Goal: Contribute content

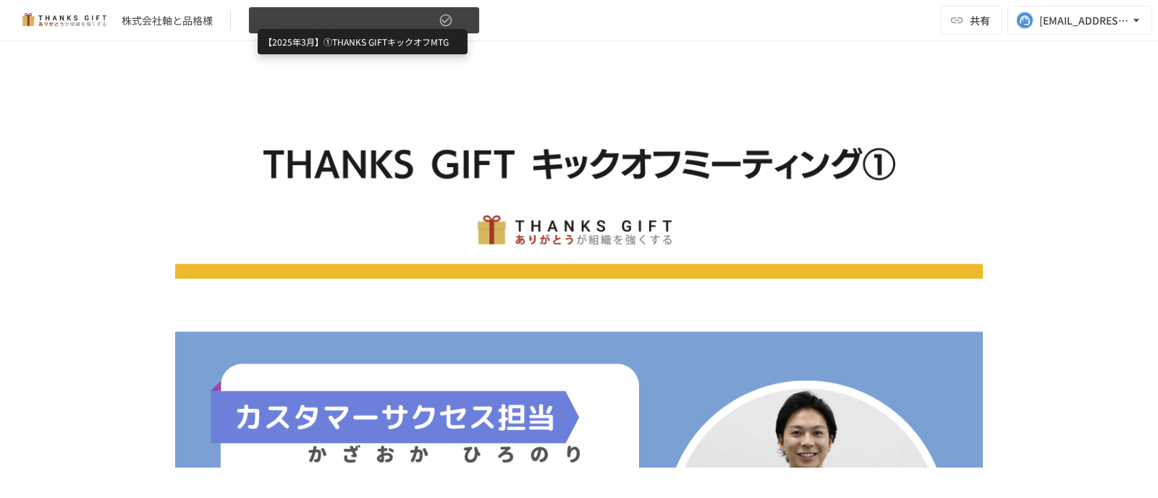
click at [349, 17] on span "【2025年3月】①THANKS GIFTキックオフMTG" at bounding box center [347, 21] width 178 height 18
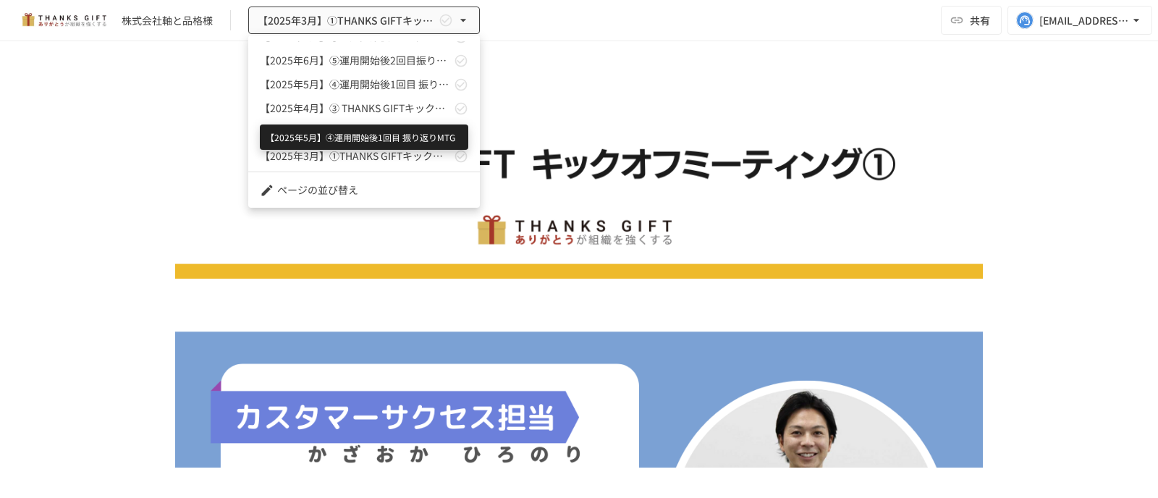
scroll to position [63, 0]
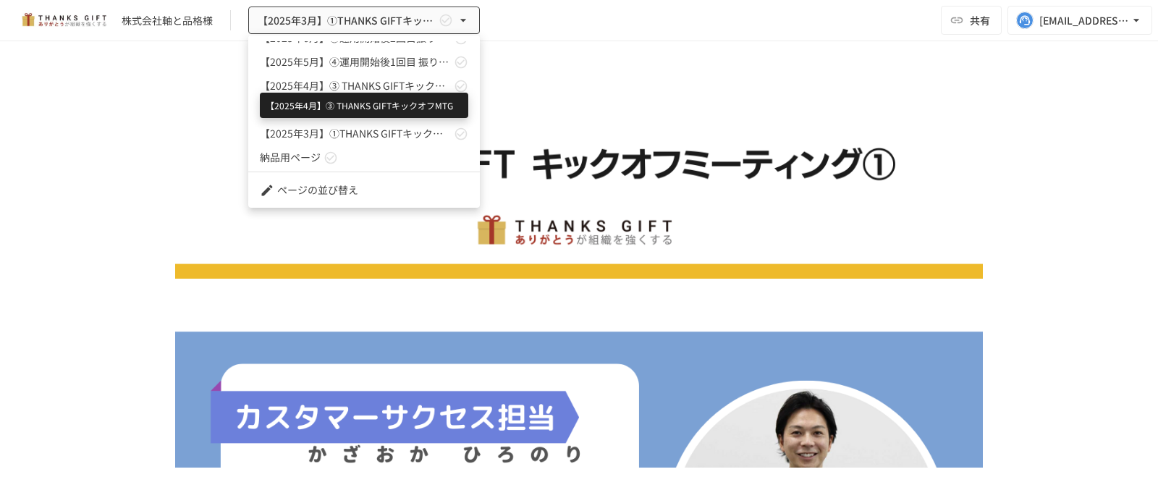
click at [367, 87] on span "【2025年4月】➂ THANKS GIFTキックオフMTG" at bounding box center [355, 85] width 191 height 15
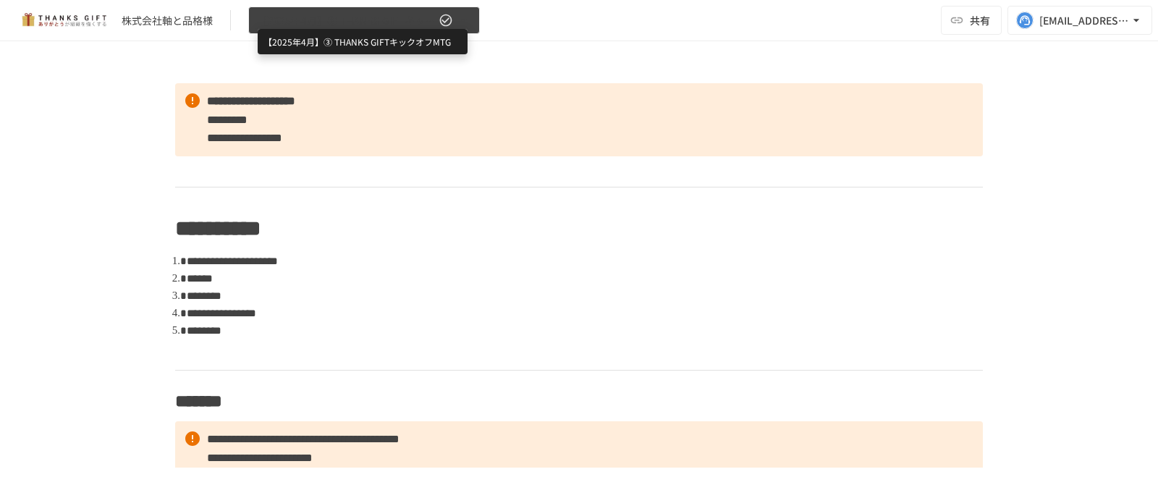
click at [371, 24] on span "【2025年4月】➂ THANKS GIFTキックオフMTG" at bounding box center [347, 21] width 178 height 18
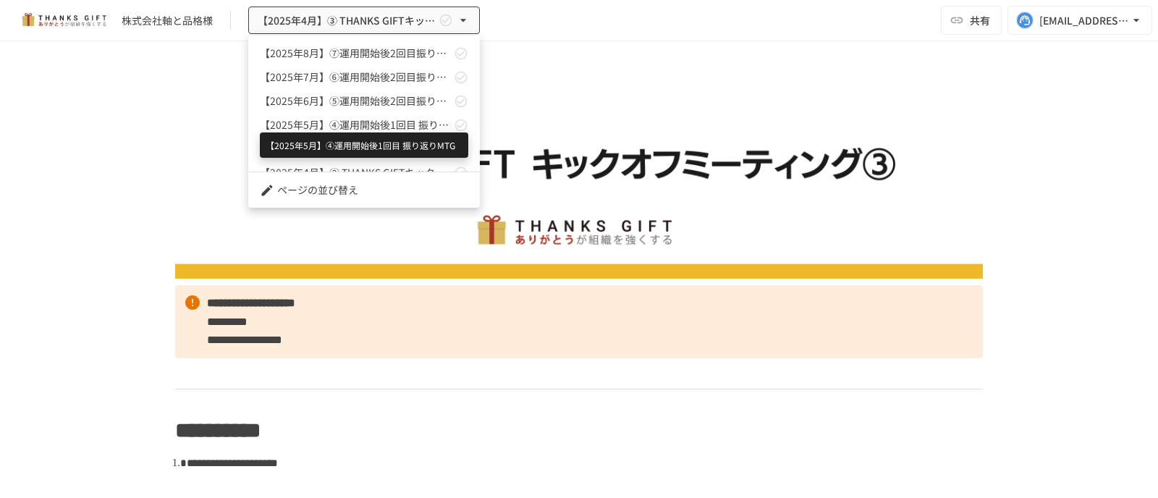
click at [374, 127] on span "【2025年5月】④運用開始後1回目 振り返りMTG" at bounding box center [355, 124] width 191 height 15
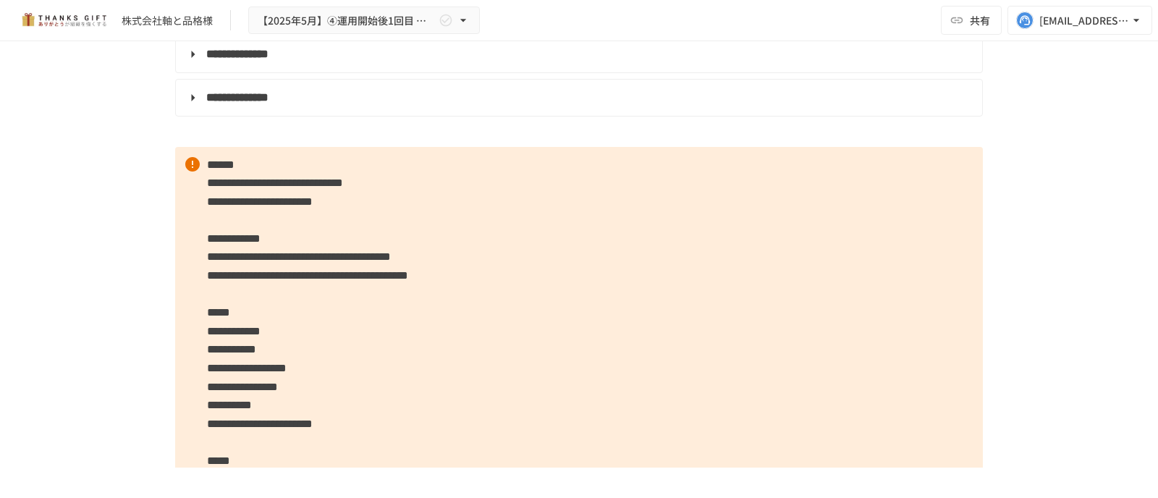
scroll to position [834, 0]
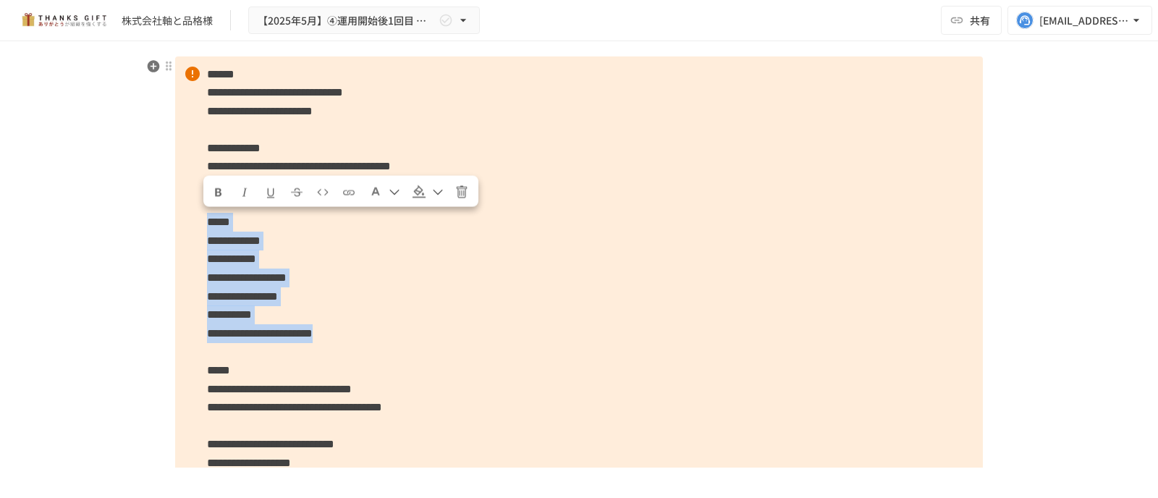
drag, startPoint x: 203, startPoint y: 221, endPoint x: 502, endPoint y: 335, distance: 320.1
click at [502, 335] on p "**********" at bounding box center [579, 268] width 808 height 425
copy p "**********"
click at [278, 299] on span "**********" at bounding box center [242, 296] width 71 height 11
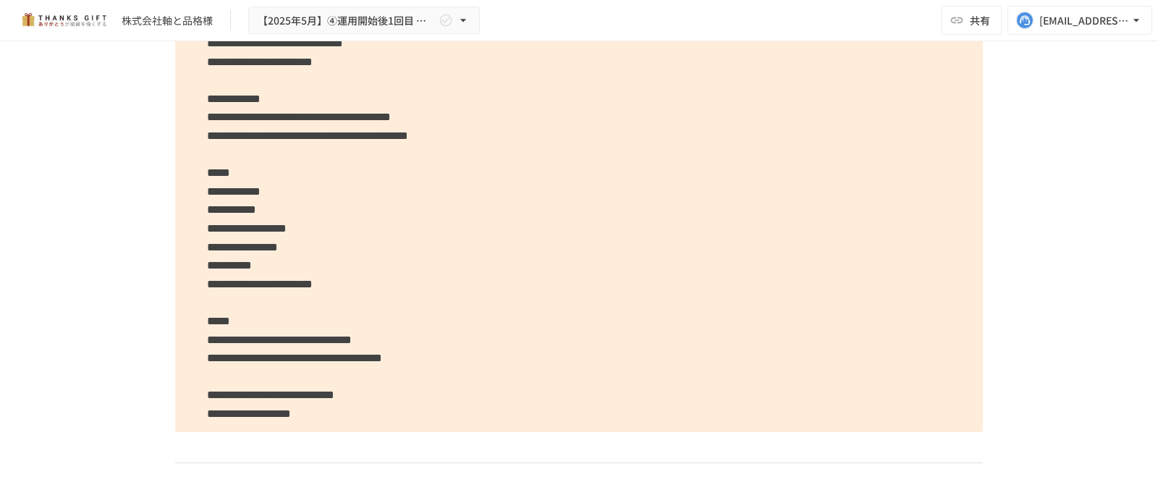
scroll to position [924, 0]
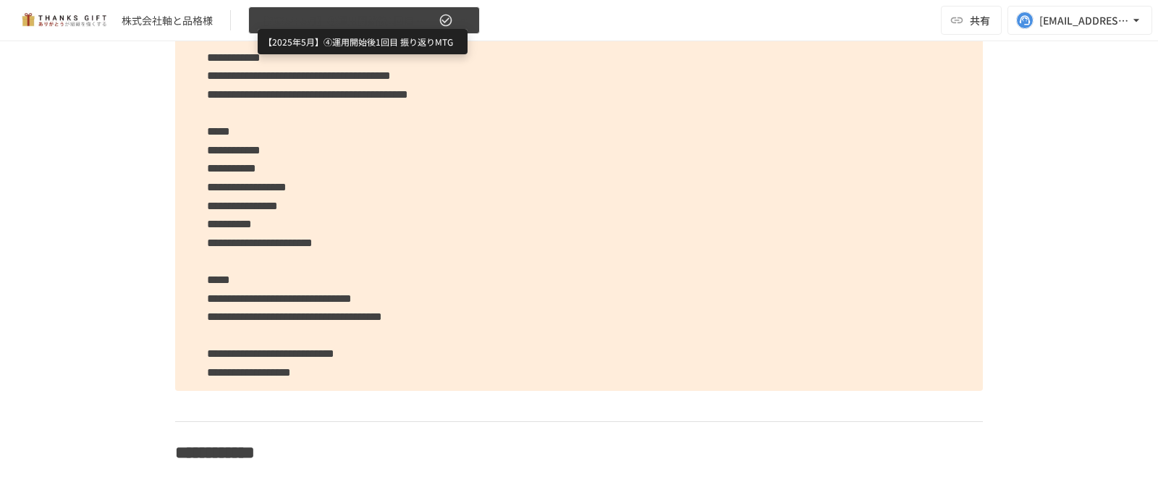
click at [337, 25] on span "【2025年5月】④運用開始後1回目 振り返りMTG" at bounding box center [347, 21] width 178 height 18
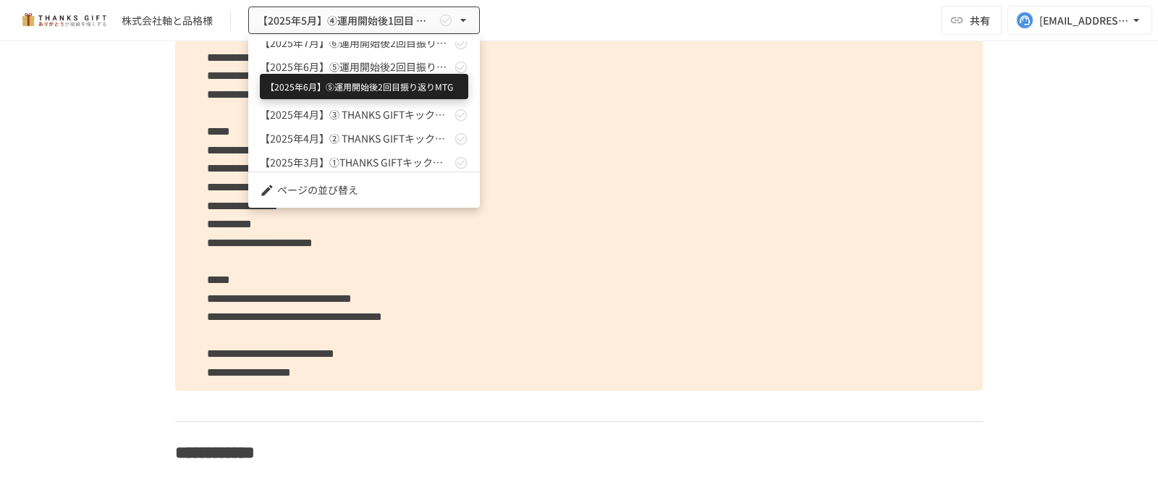
scroll to position [63, 0]
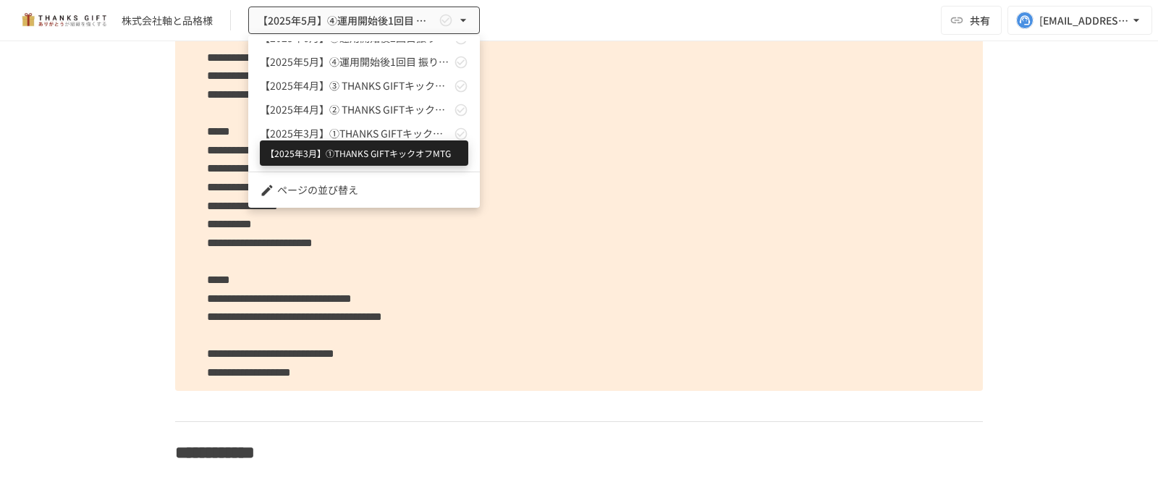
click at [355, 135] on span "【2025年3月】①THANKS GIFTキックオフMTG" at bounding box center [355, 133] width 191 height 15
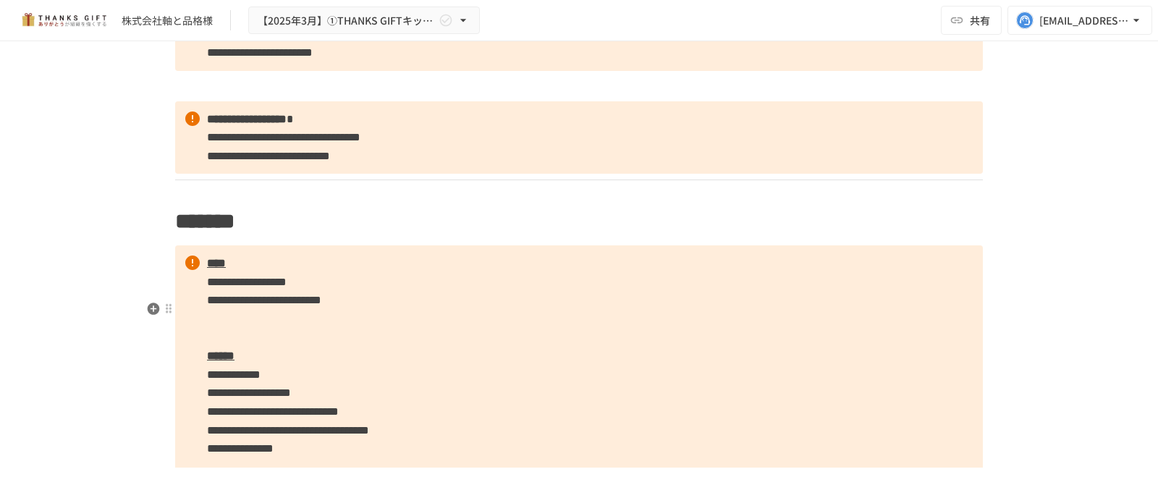
scroll to position [2566, 0]
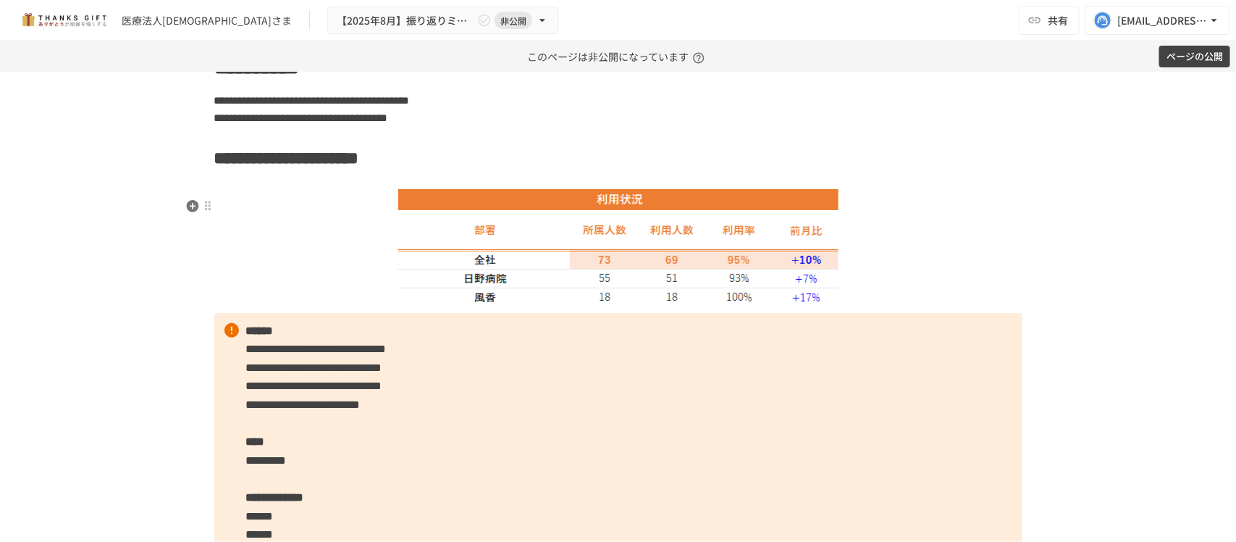
scroll to position [995, 0]
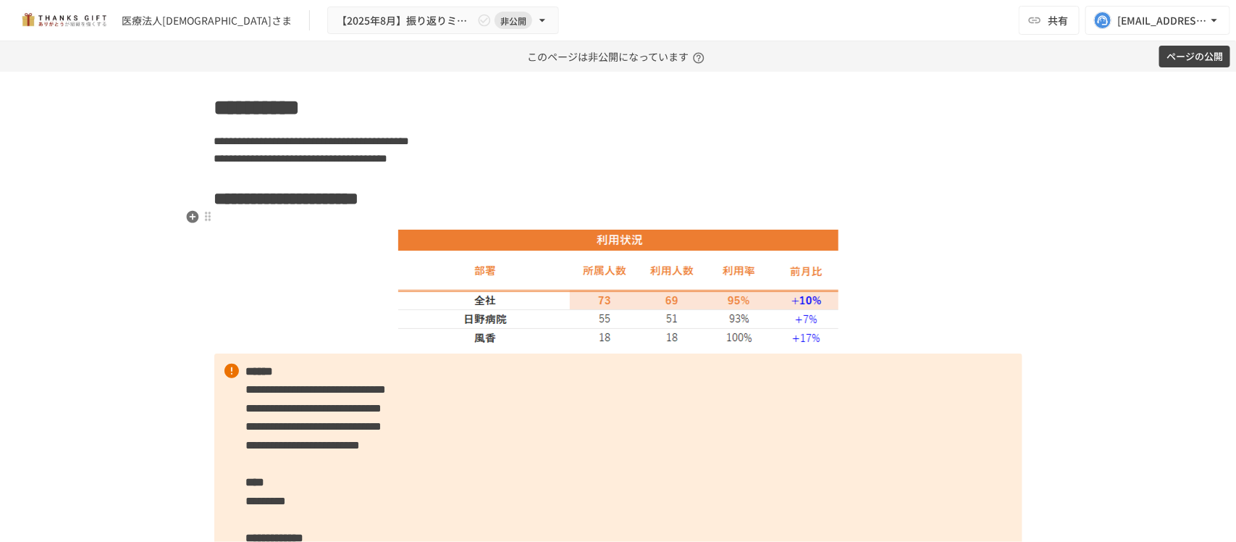
drag, startPoint x: 399, startPoint y: 221, endPoint x: 427, endPoint y: 215, distance: 28.8
click at [359, 207] on strong "**********" at bounding box center [300, 198] width 118 height 17
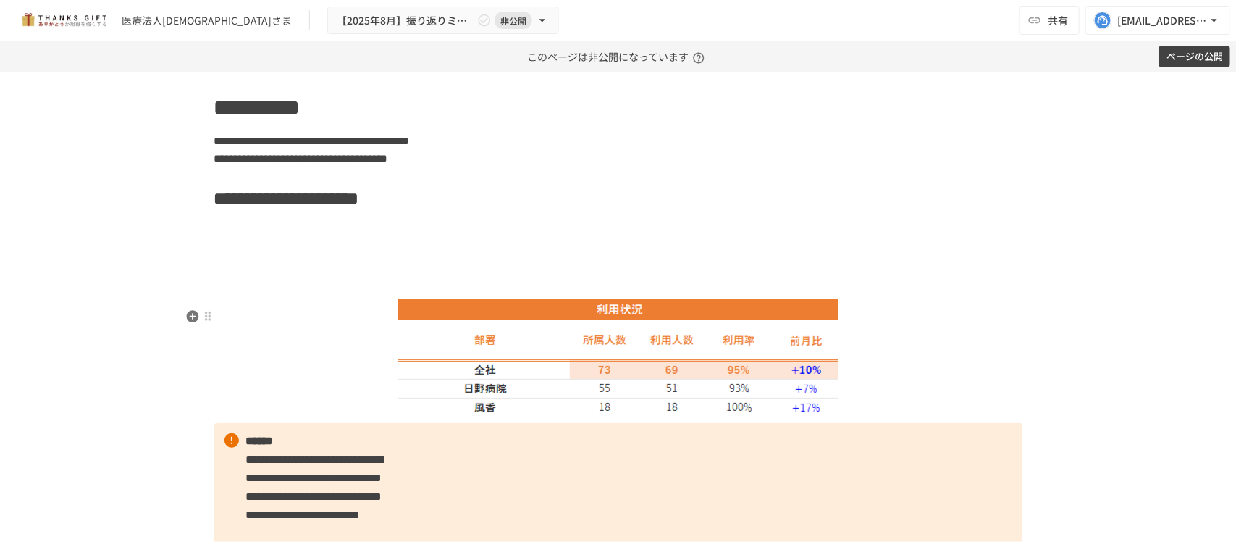
click at [516, 342] on img at bounding box center [617, 353] width 441 height 127
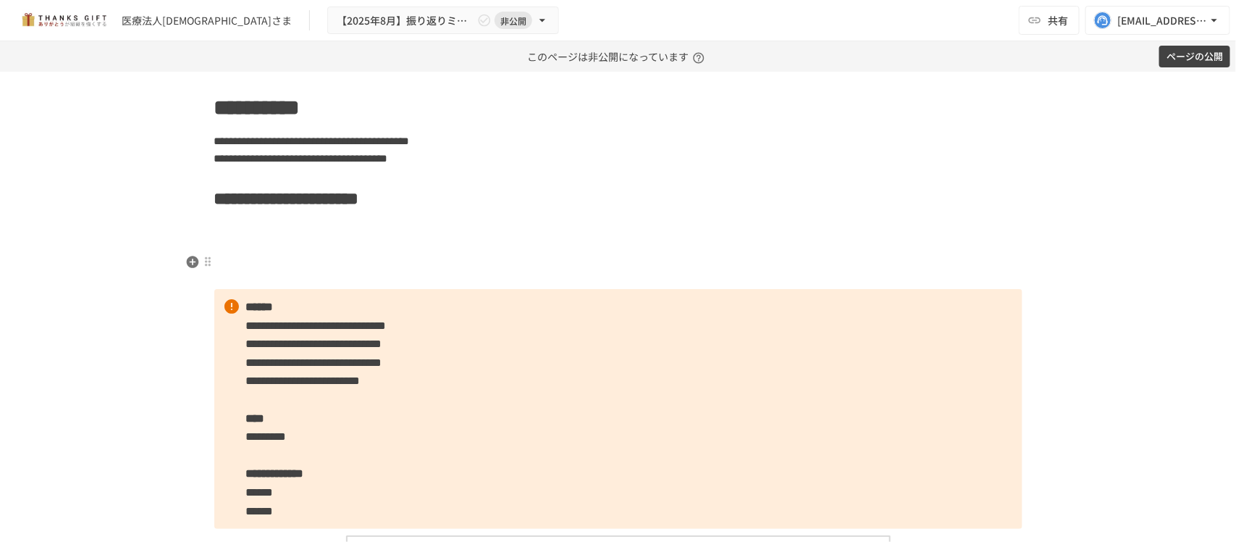
click at [188, 259] on icon "button" at bounding box center [192, 262] width 12 height 12
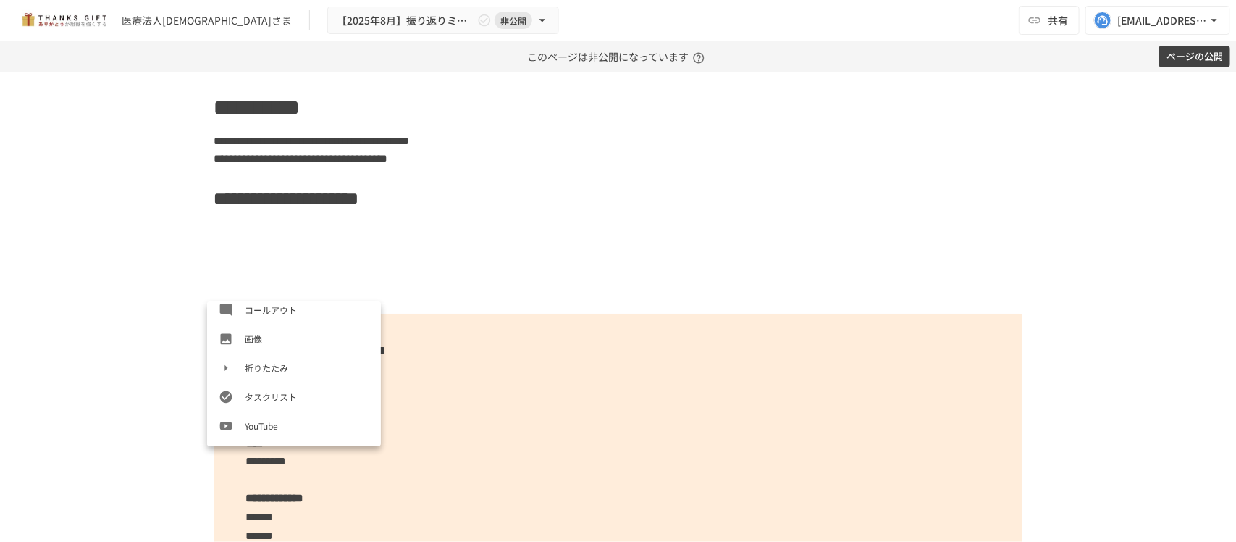
scroll to position [277, 0]
click at [263, 339] on li "画像" at bounding box center [294, 328] width 174 height 29
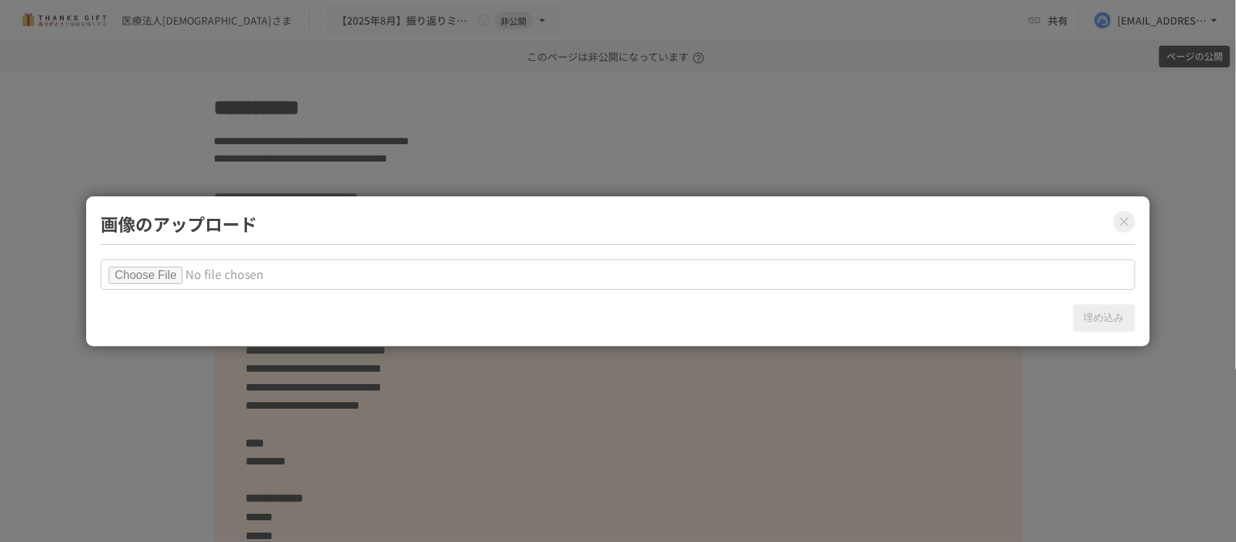
click at [185, 279] on input "file" at bounding box center [618, 274] width 1034 height 30
type input "**********"
click at [1100, 313] on button "埋め込み" at bounding box center [1104, 318] width 62 height 28
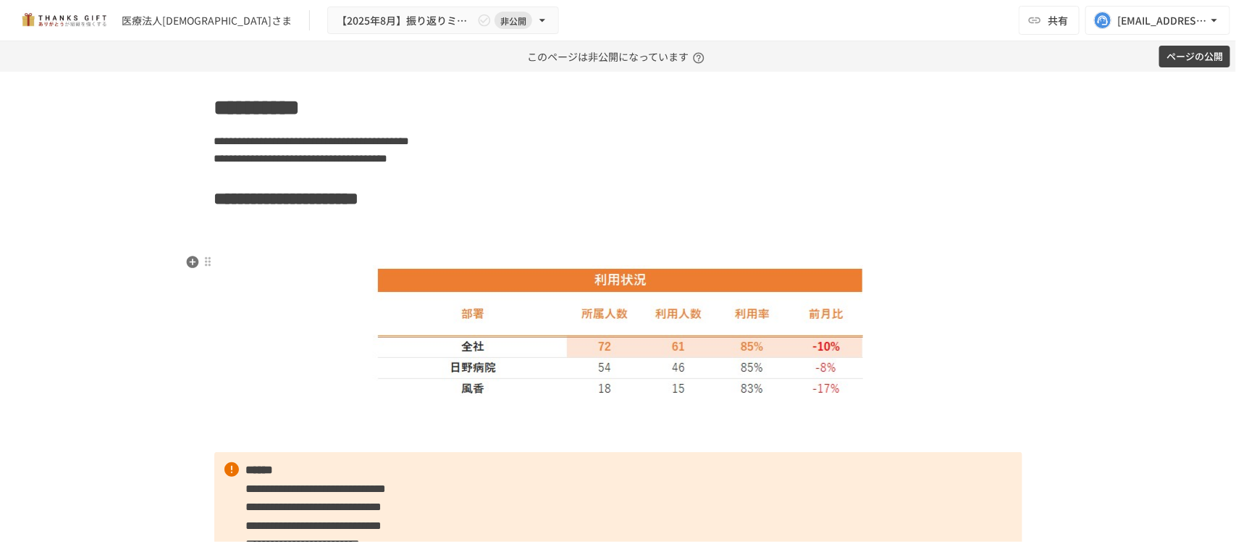
click at [531, 258] on h2 at bounding box center [618, 243] width 808 height 29
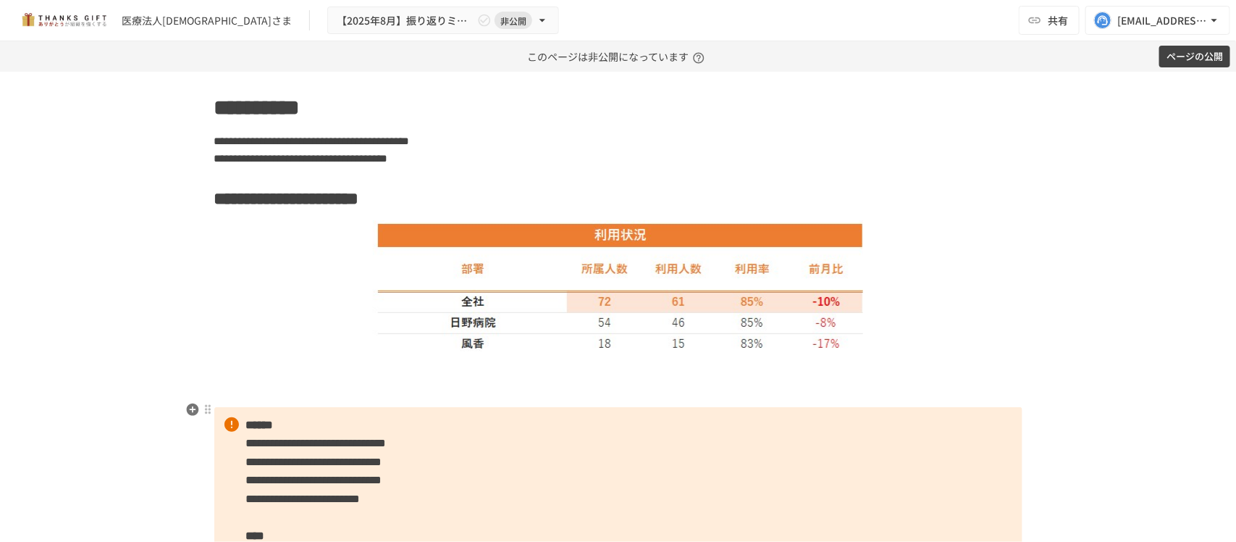
click at [519, 401] on p at bounding box center [618, 391] width 808 height 19
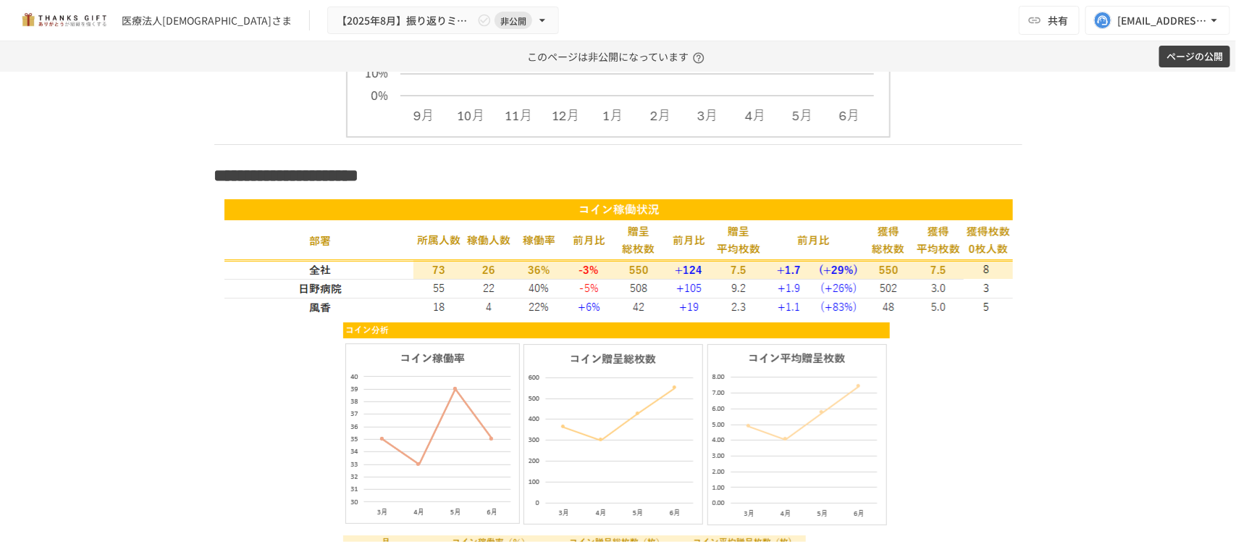
scroll to position [1810, 0]
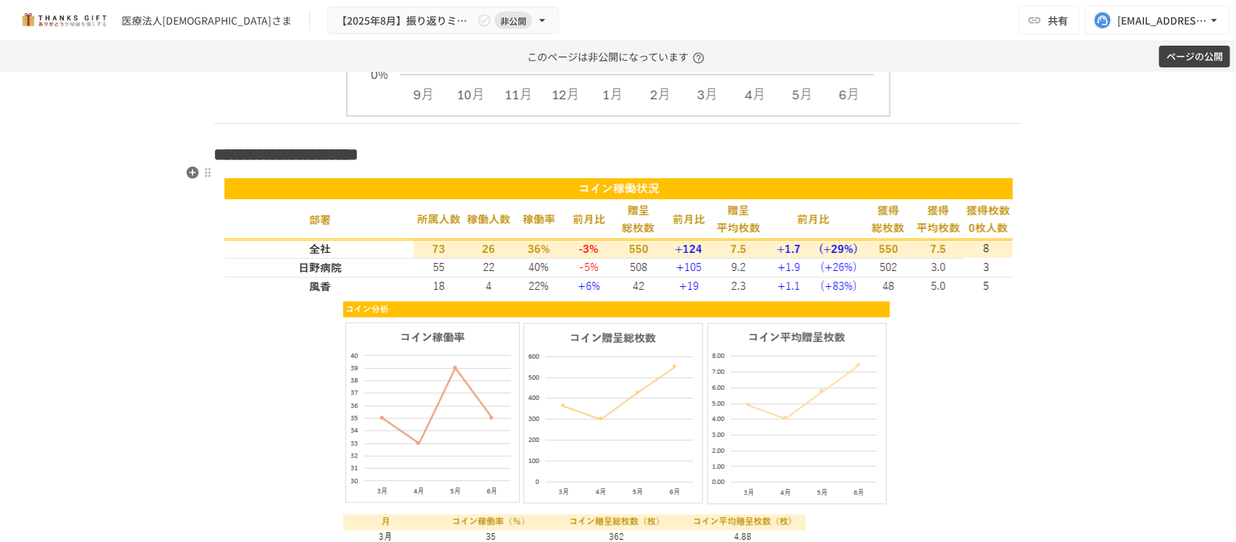
click at [359, 163] on strong "**********" at bounding box center [286, 154] width 145 height 17
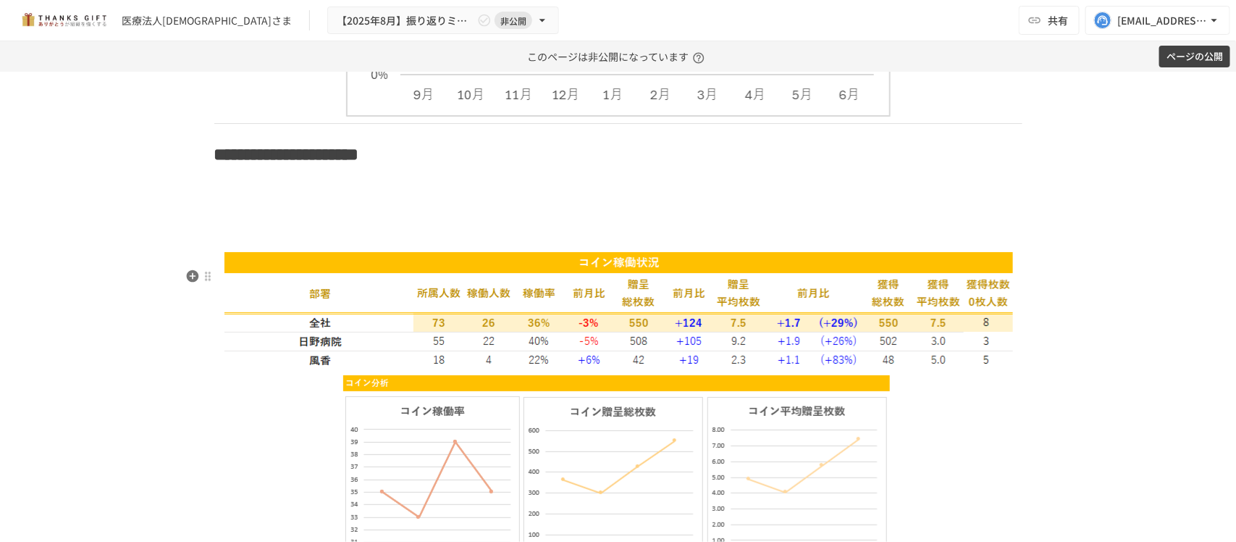
click at [543, 319] on img at bounding box center [618, 308] width 789 height 118
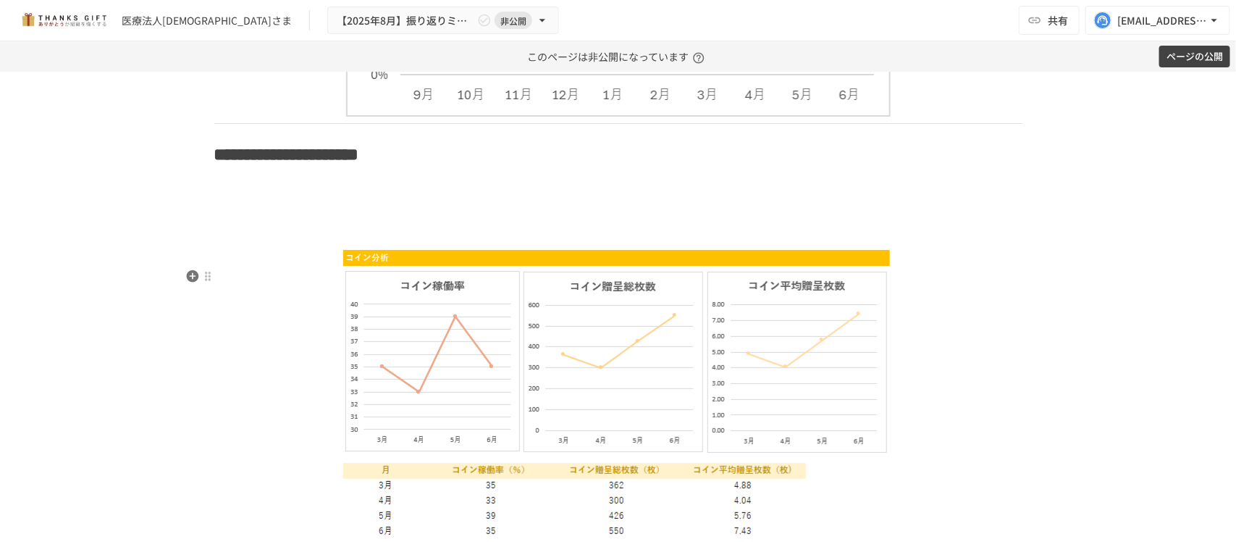
click at [543, 324] on img at bounding box center [618, 393] width 552 height 288
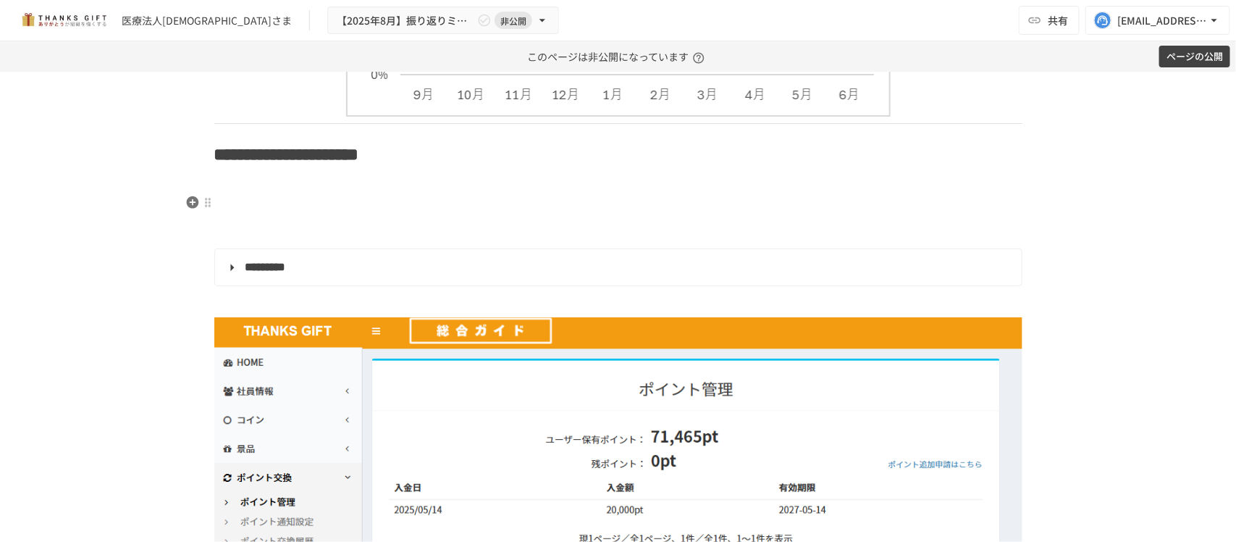
click at [384, 193] on p at bounding box center [618, 183] width 808 height 19
click at [187, 198] on icon "button" at bounding box center [192, 202] width 12 height 12
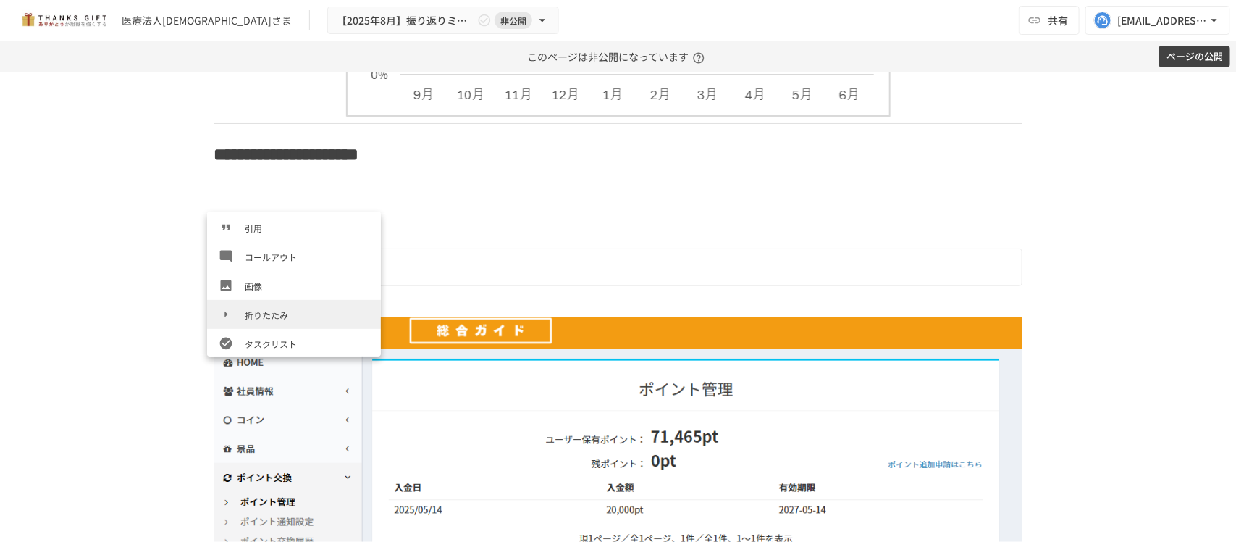
scroll to position [243, 0]
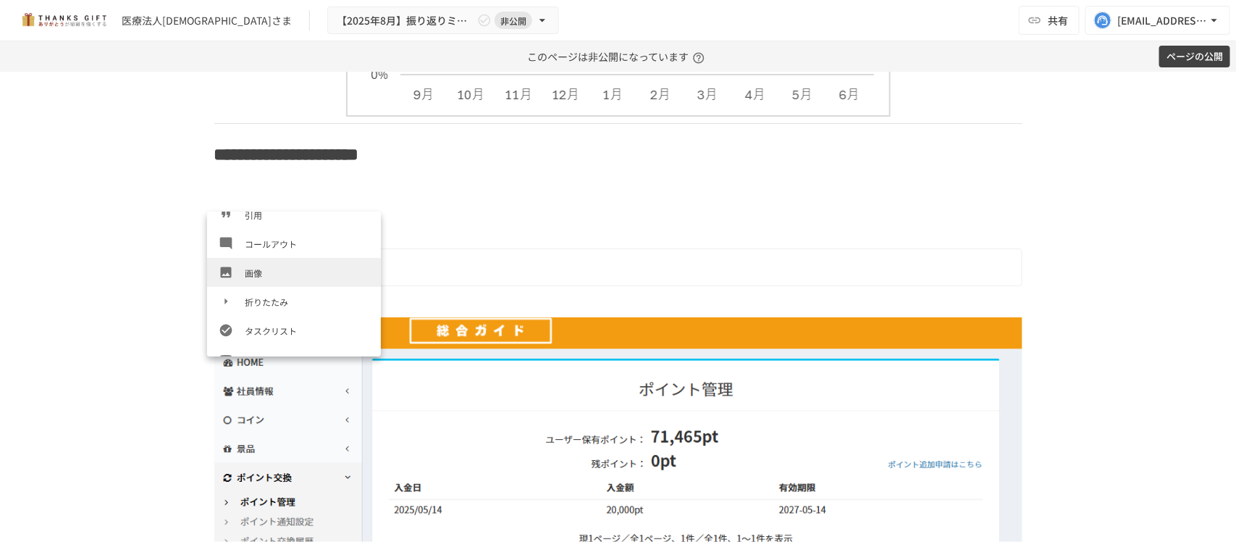
click at [273, 276] on span "画像" at bounding box center [307, 273] width 125 height 14
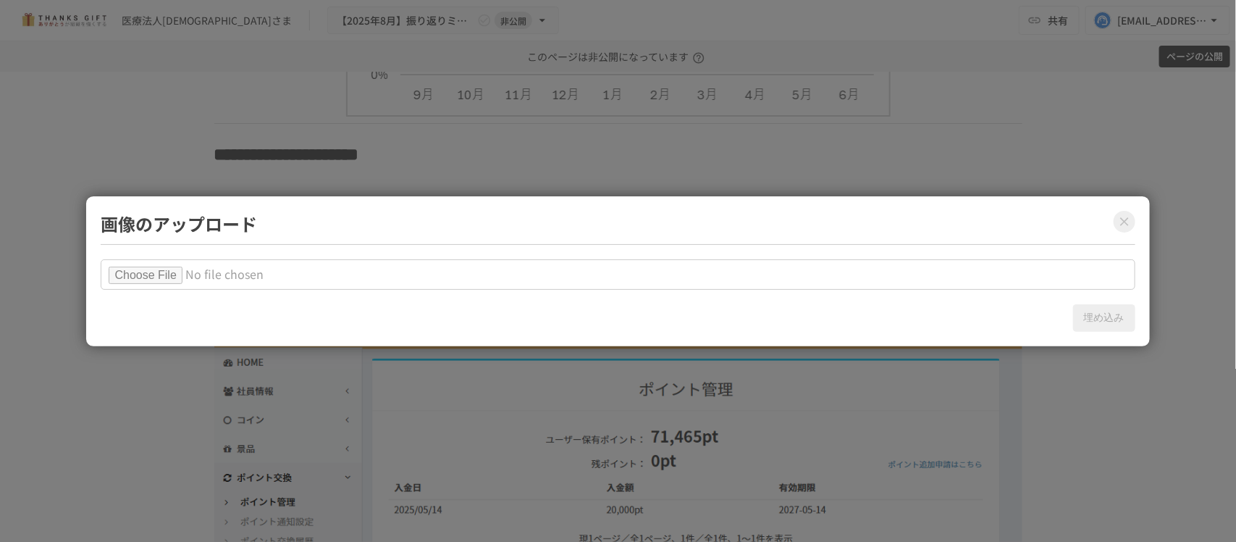
click at [185, 266] on input "file" at bounding box center [618, 274] width 1034 height 30
type input "**********"
click at [1092, 310] on button "埋め込み" at bounding box center [1104, 318] width 62 height 28
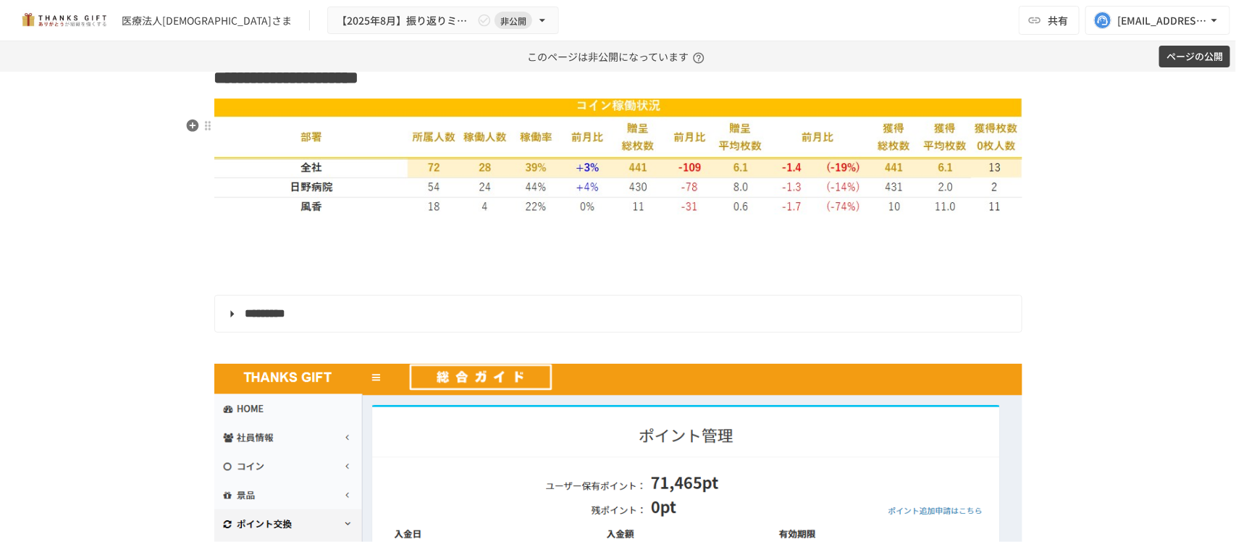
scroll to position [1991, 0]
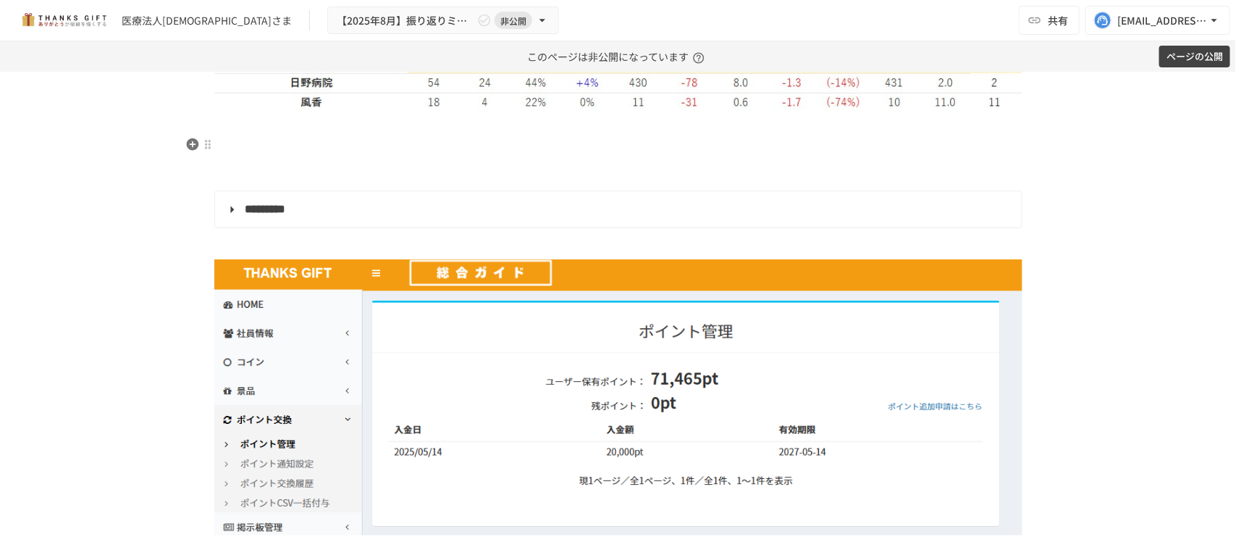
drag, startPoint x: 265, startPoint y: 145, endPoint x: 255, endPoint y: 145, distance: 10.1
click at [264, 135] on p at bounding box center [618, 126] width 808 height 19
click at [190, 141] on icon "button" at bounding box center [192, 144] width 14 height 14
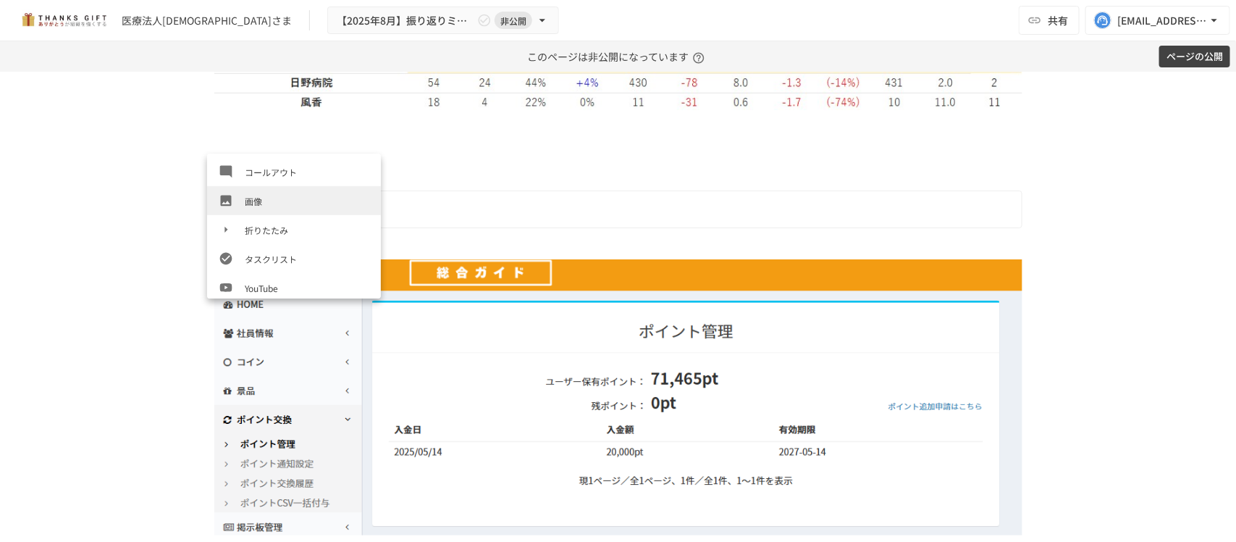
scroll to position [265, 0]
click at [280, 197] on span "画像" at bounding box center [307, 193] width 125 height 14
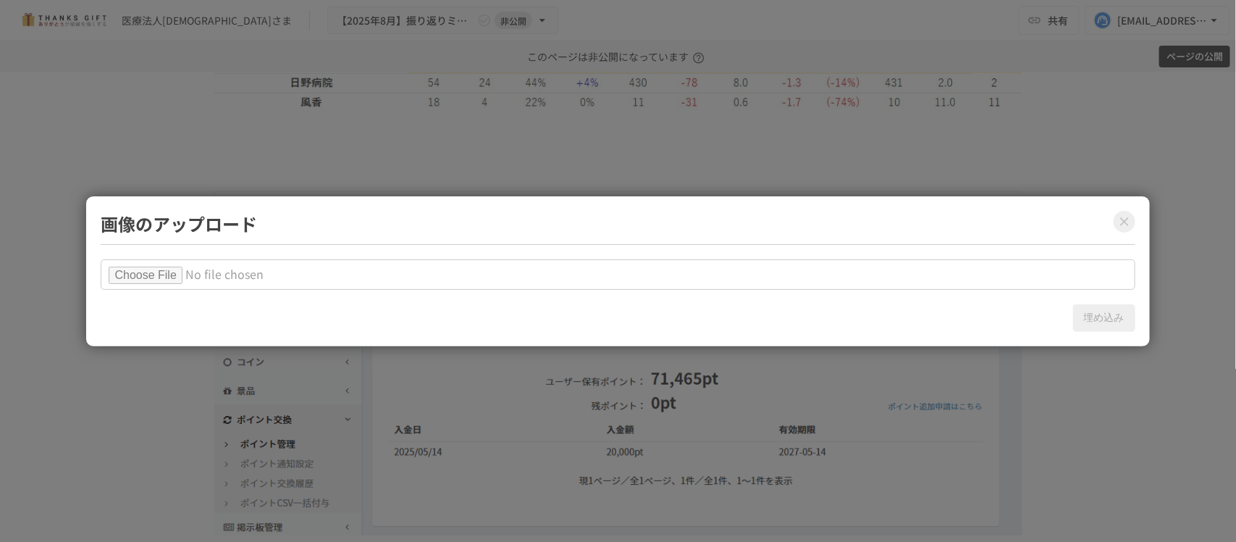
click at [185, 279] on input "file" at bounding box center [618, 274] width 1034 height 30
type input "**********"
click at [1100, 313] on button "埋め込み" at bounding box center [1104, 318] width 62 height 28
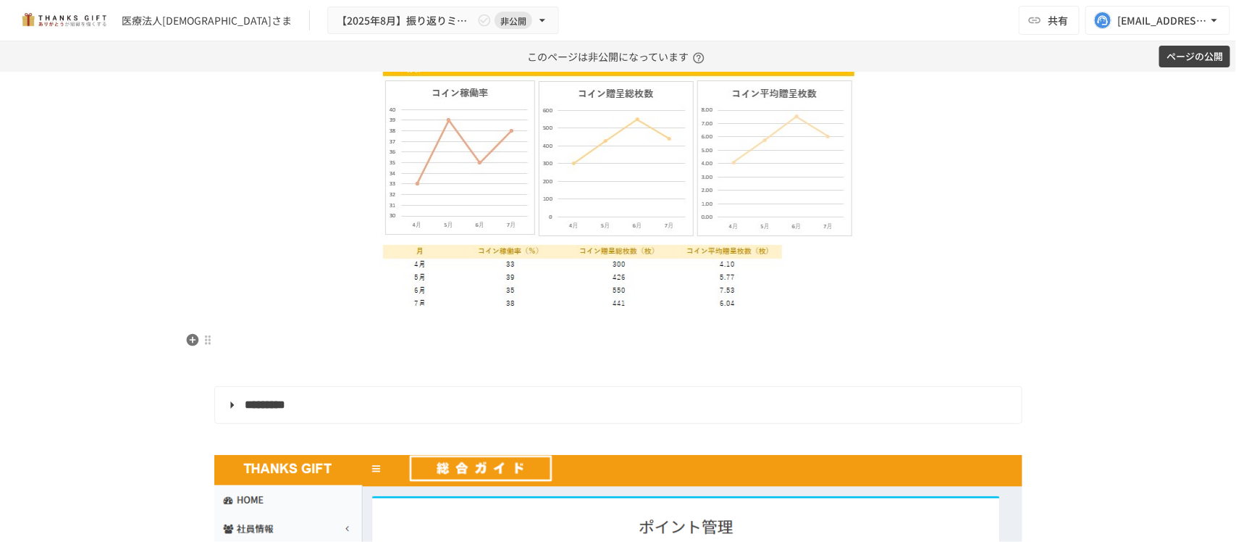
scroll to position [2081, 0]
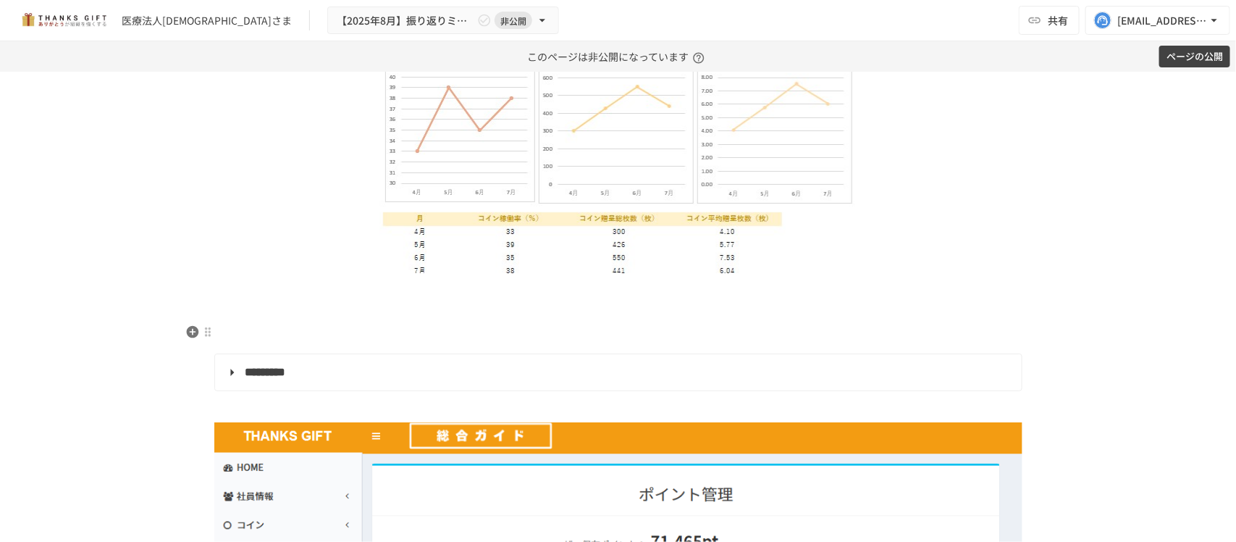
click at [545, 323] on p at bounding box center [618, 313] width 808 height 19
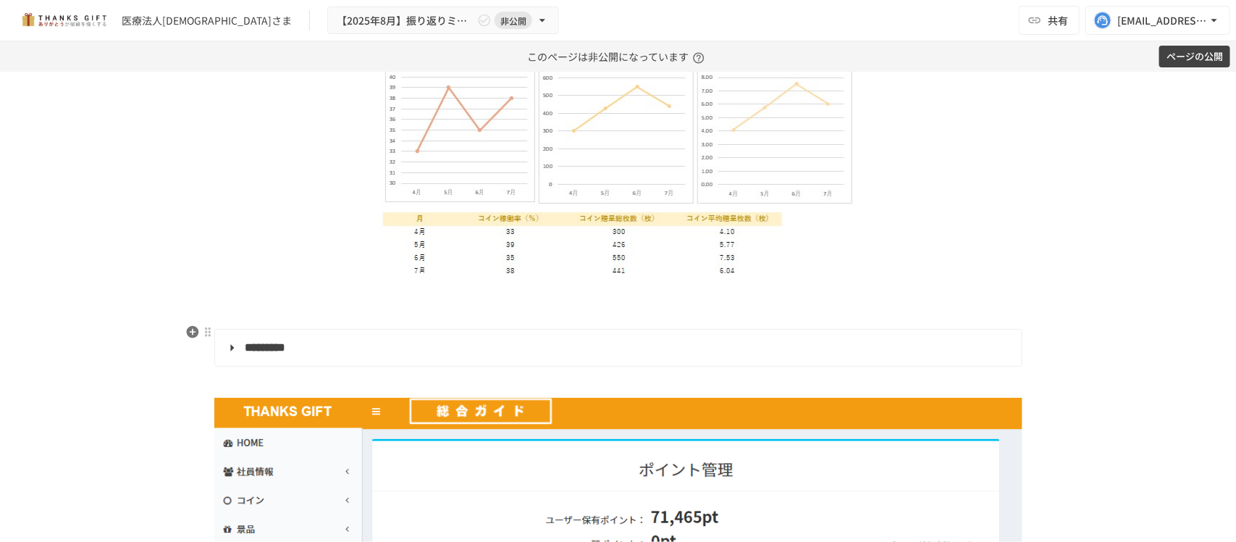
click at [542, 323] on p at bounding box center [618, 313] width 808 height 19
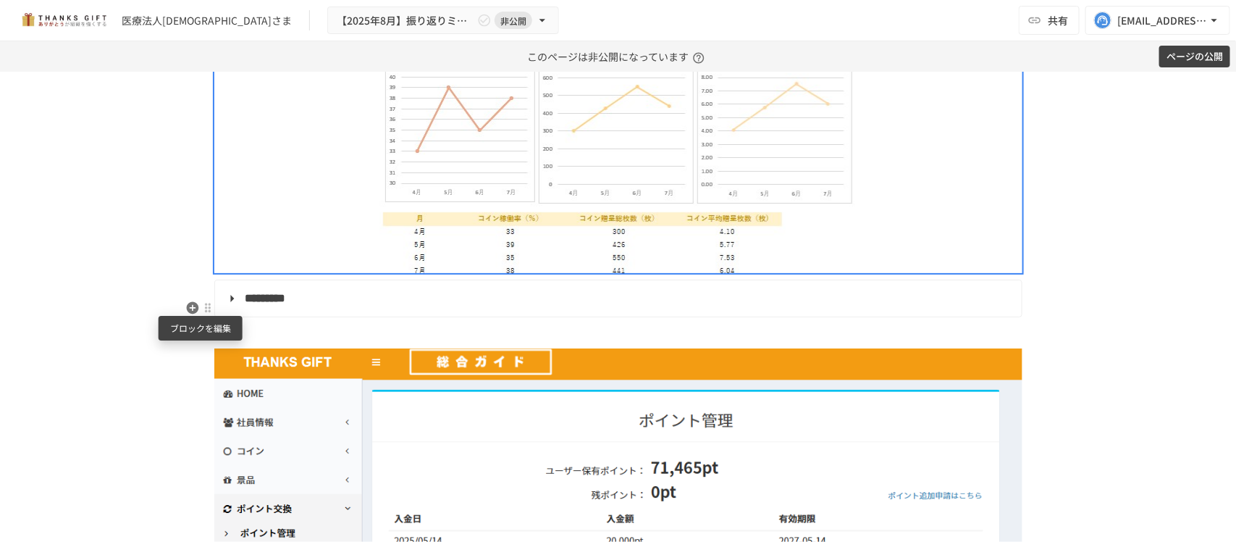
click at [203, 302] on div at bounding box center [208, 308] width 12 height 12
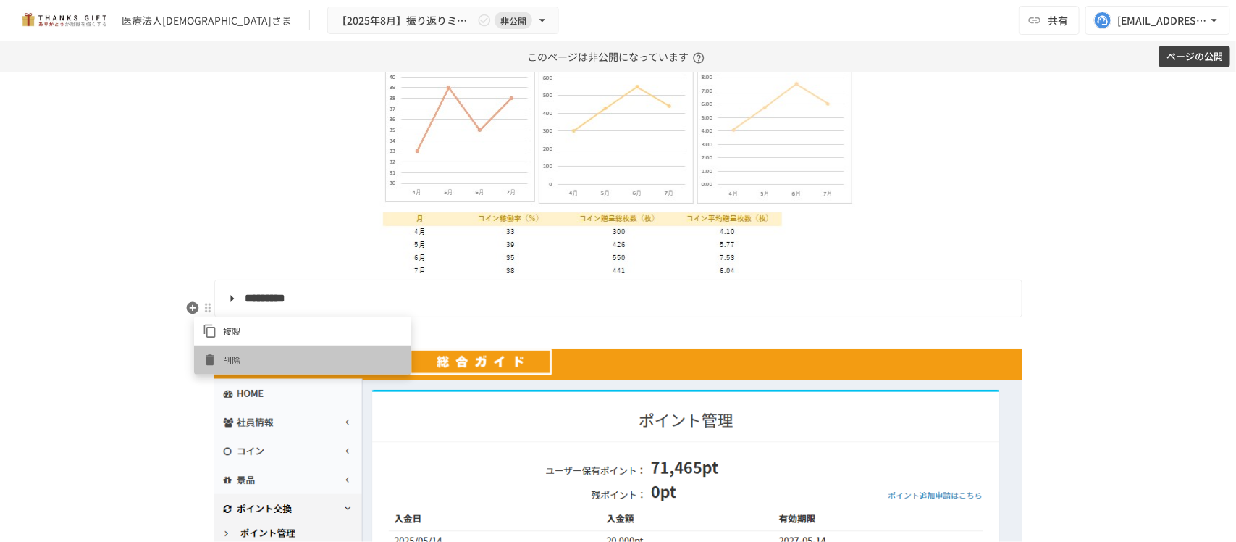
click at [232, 360] on span "削除" at bounding box center [313, 360] width 180 height 14
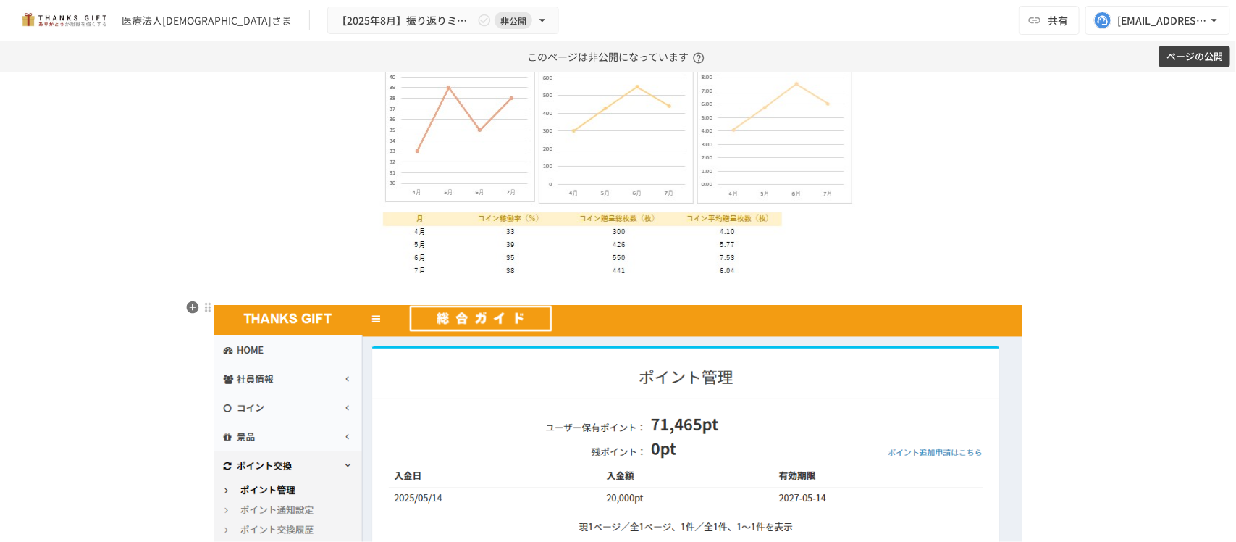
click at [256, 298] on p at bounding box center [618, 288] width 808 height 19
click at [291, 366] on img at bounding box center [618, 443] width 808 height 276
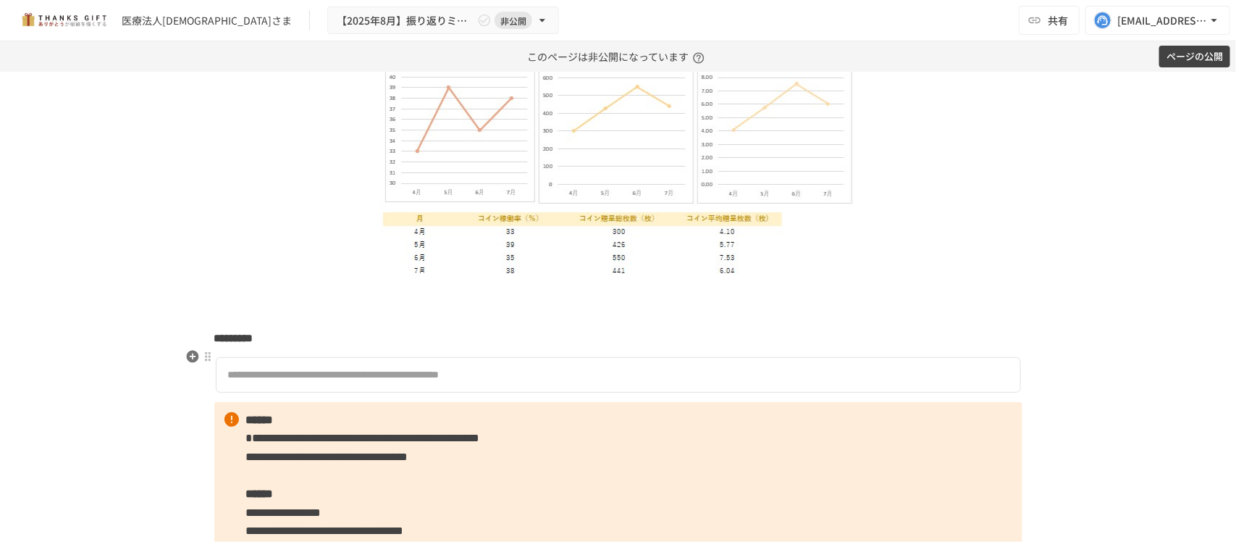
click at [308, 323] on p at bounding box center [618, 313] width 808 height 19
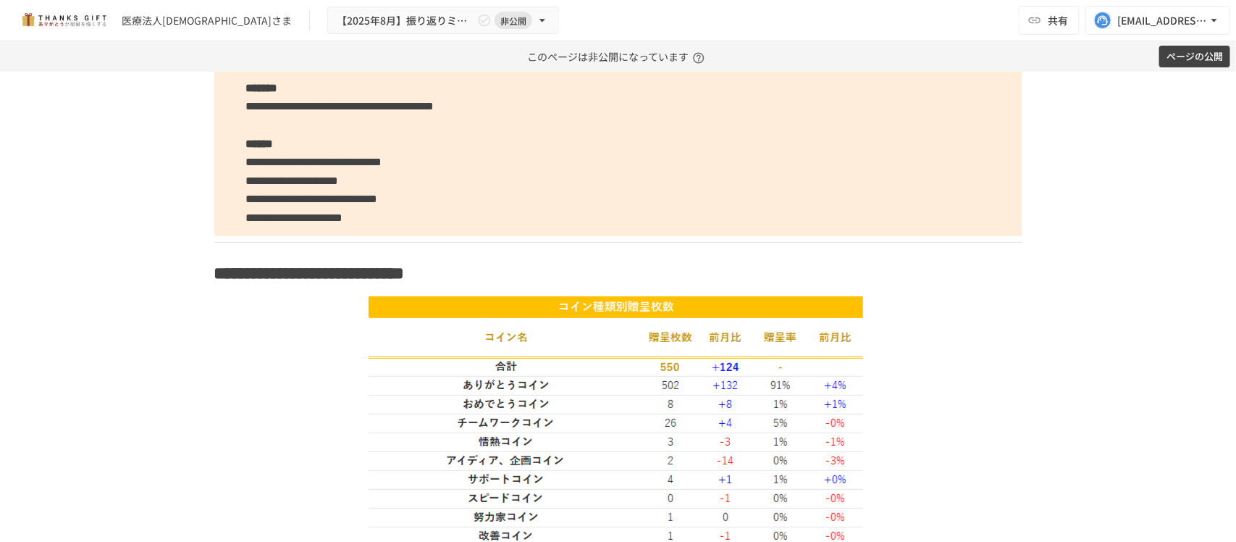
scroll to position [2534, 0]
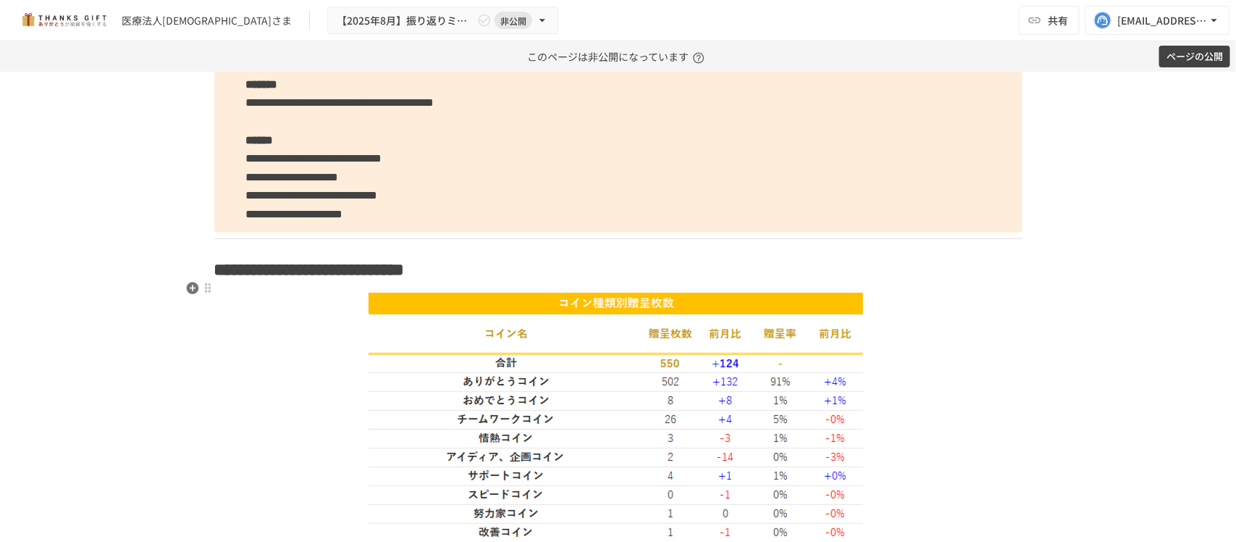
click at [405, 278] on span "**********" at bounding box center [309, 269] width 190 height 17
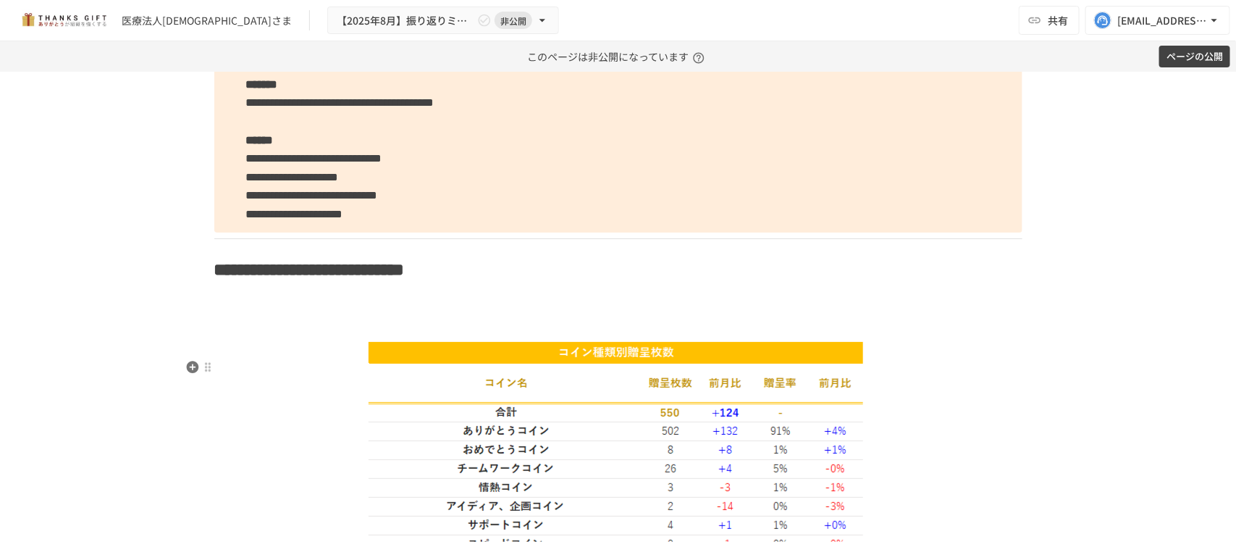
click at [604, 387] on img at bounding box center [617, 482] width 509 height 284
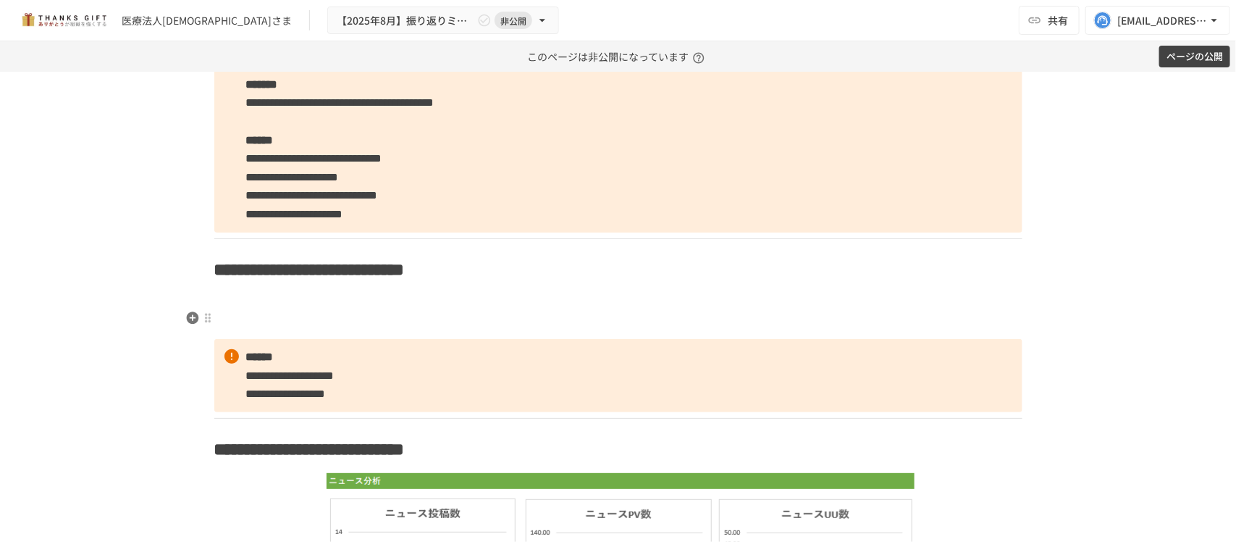
click at [214, 308] on p at bounding box center [618, 299] width 808 height 19
click at [190, 320] on icon "button" at bounding box center [192, 317] width 12 height 12
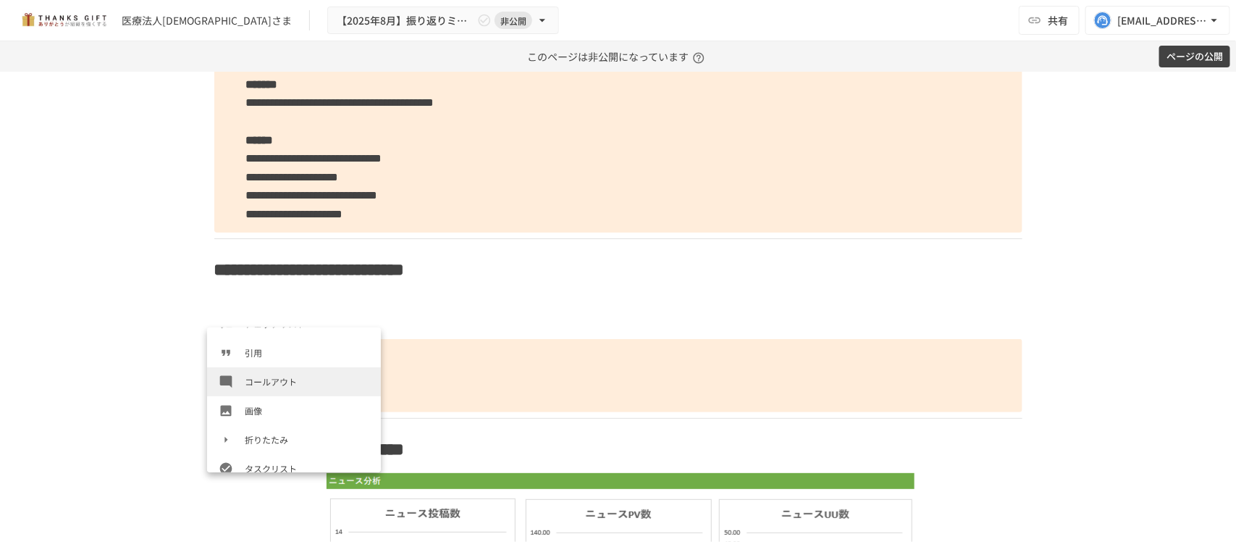
scroll to position [222, 0]
click at [286, 406] on span "画像" at bounding box center [307, 410] width 125 height 14
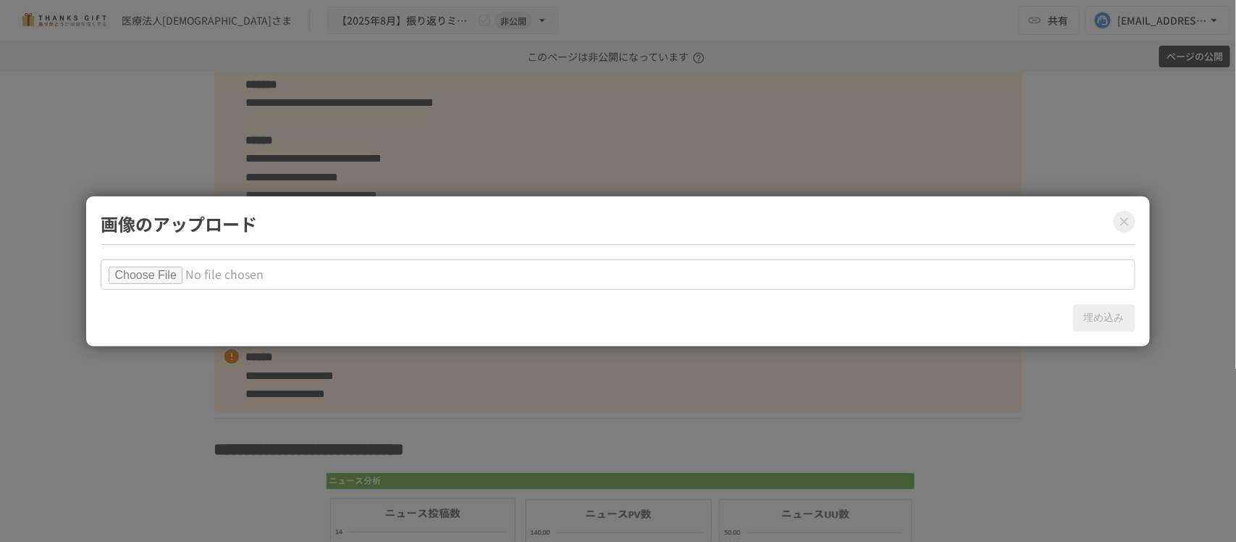
click at [164, 265] on input "file" at bounding box center [618, 274] width 1034 height 30
type input "**********"
click at [1108, 313] on button "埋め込み" at bounding box center [1104, 318] width 62 height 28
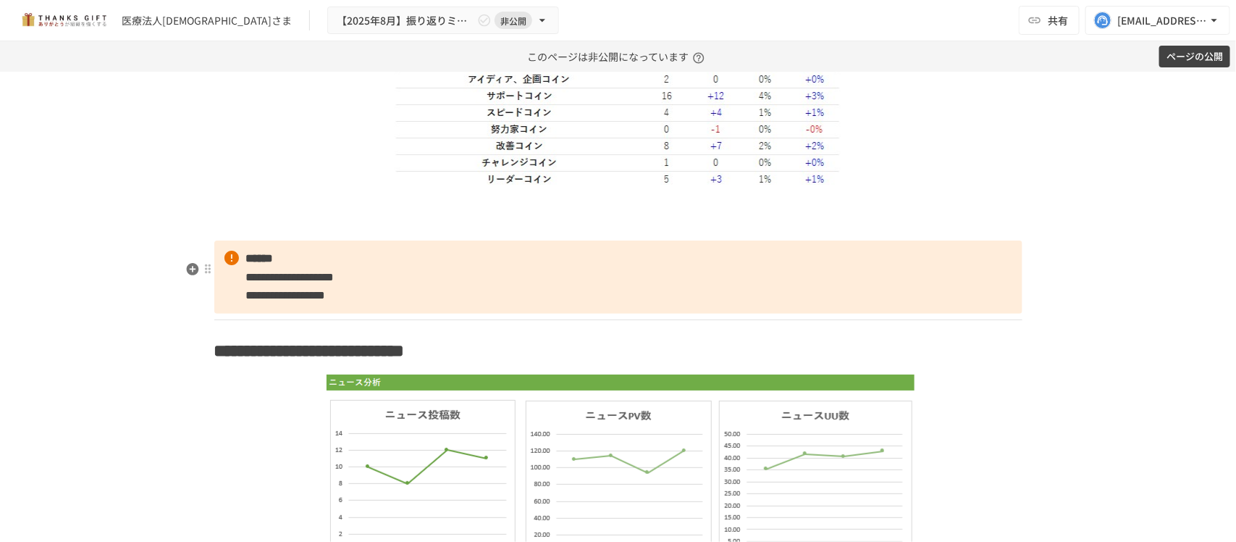
scroll to position [2896, 0]
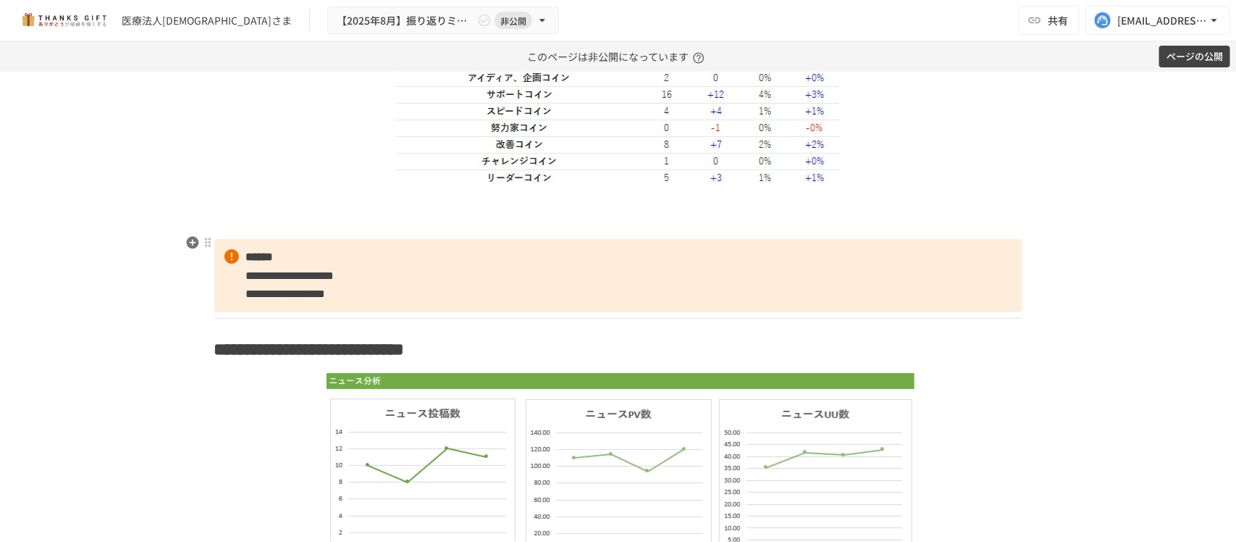
click at [594, 233] on p at bounding box center [618, 223] width 808 height 19
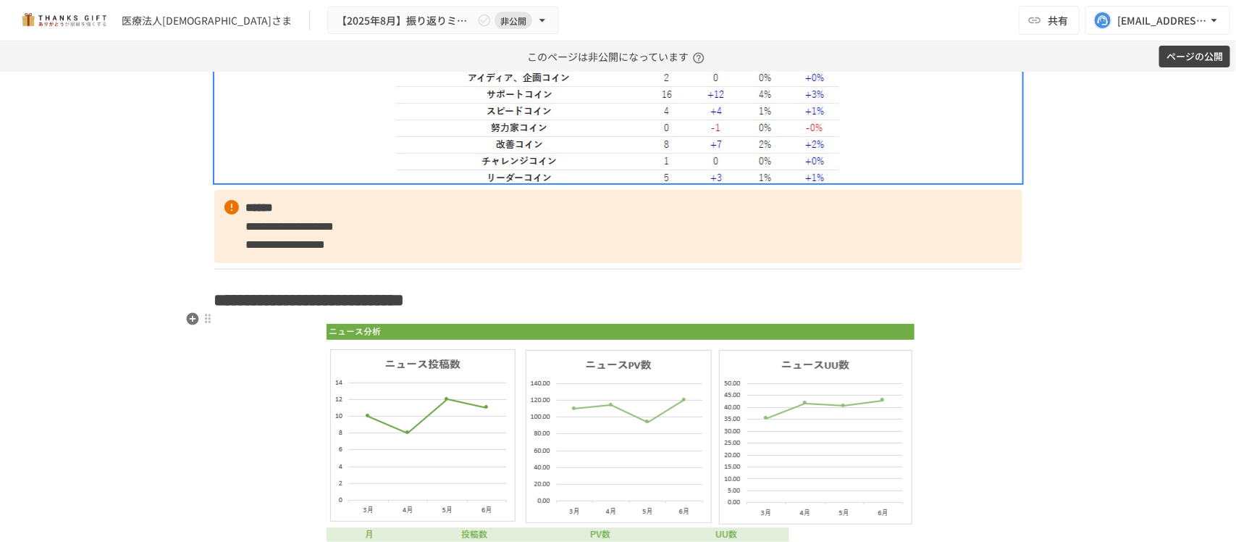
drag, startPoint x: 505, startPoint y: 326, endPoint x: 534, endPoint y: 326, distance: 29.7
click at [405, 308] on strong "**********" at bounding box center [372, 299] width 66 height 17
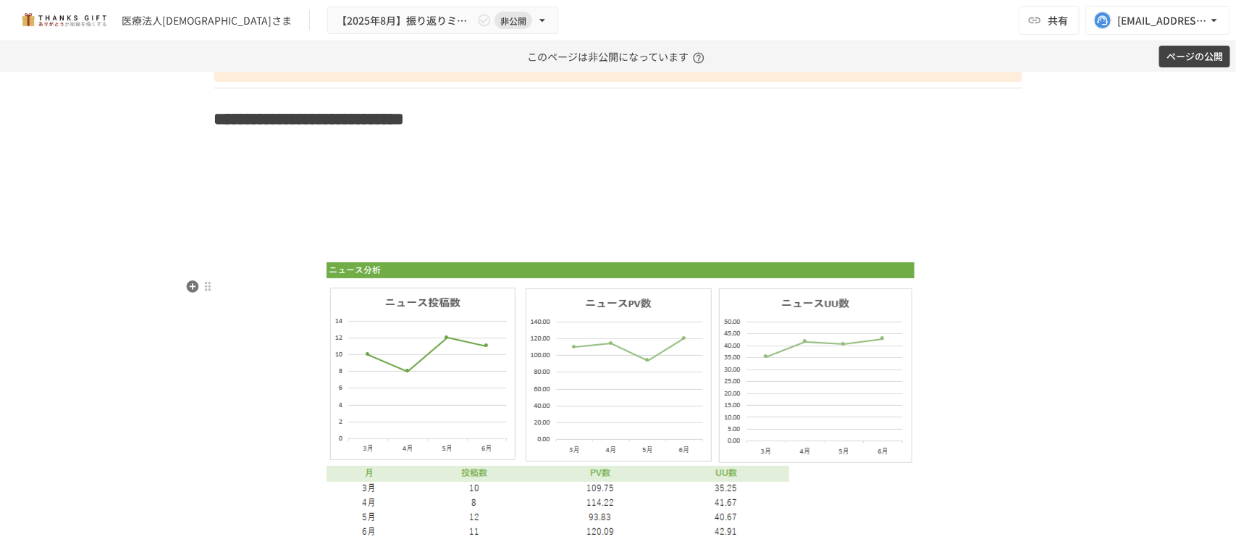
click at [633, 351] on img at bounding box center [617, 397] width 593 height 276
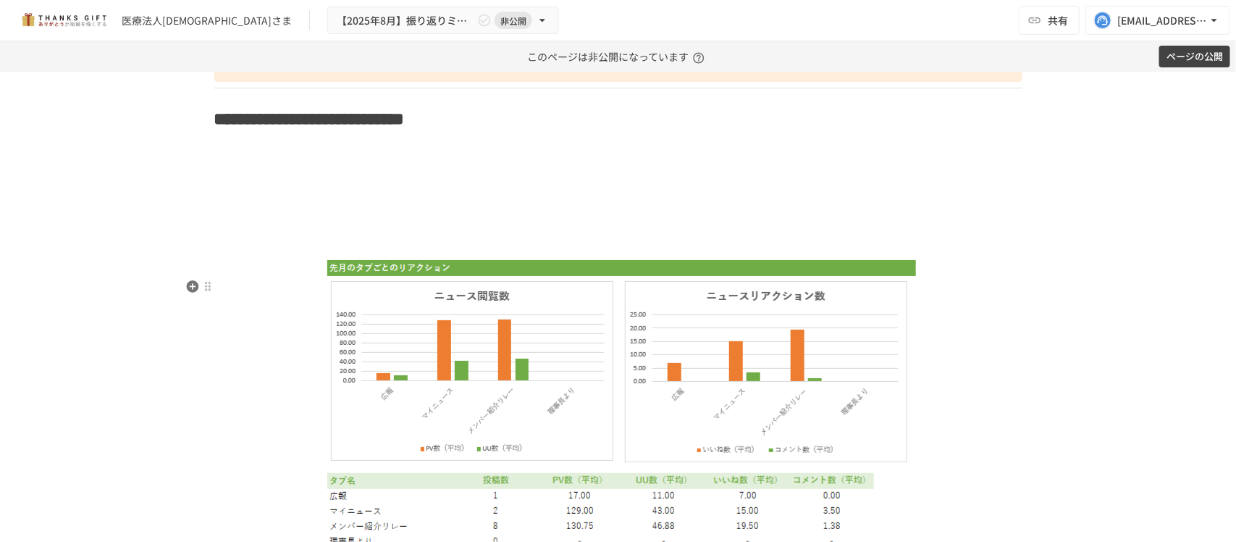
click at [633, 351] on img at bounding box center [618, 402] width 600 height 286
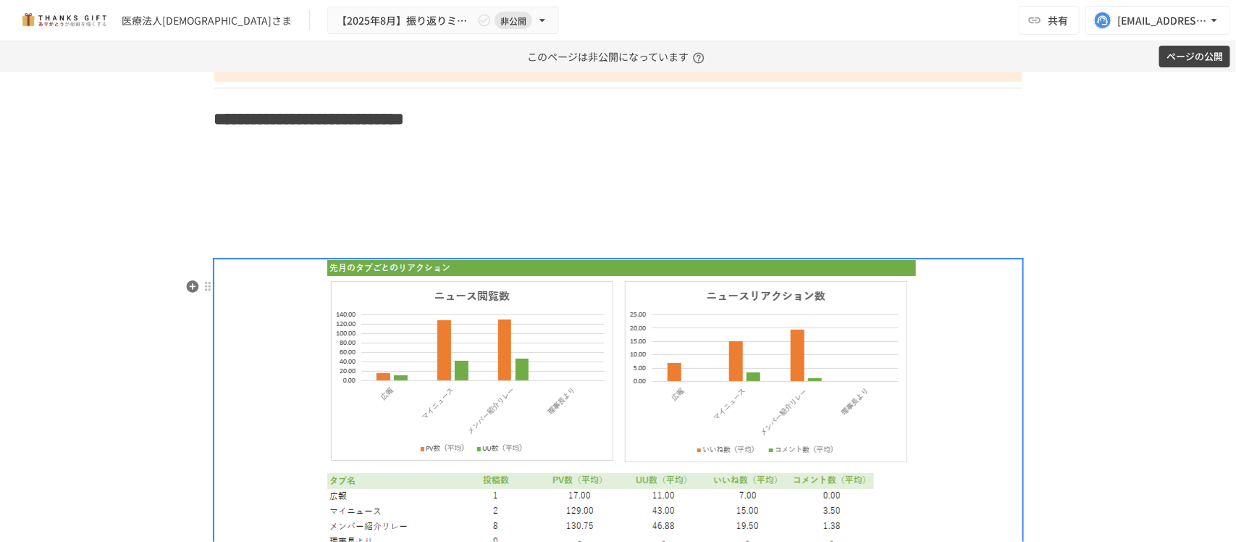
scroll to position [3077, 0]
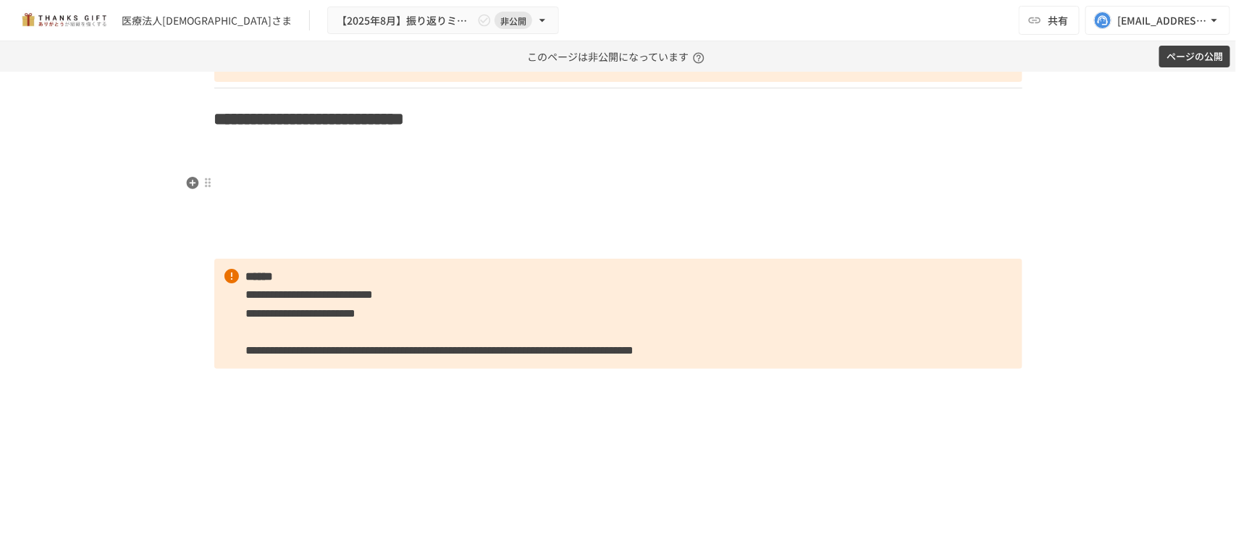
click at [243, 174] on h2 at bounding box center [618, 163] width 808 height 29
click at [189, 175] on icon "button" at bounding box center [192, 182] width 14 height 14
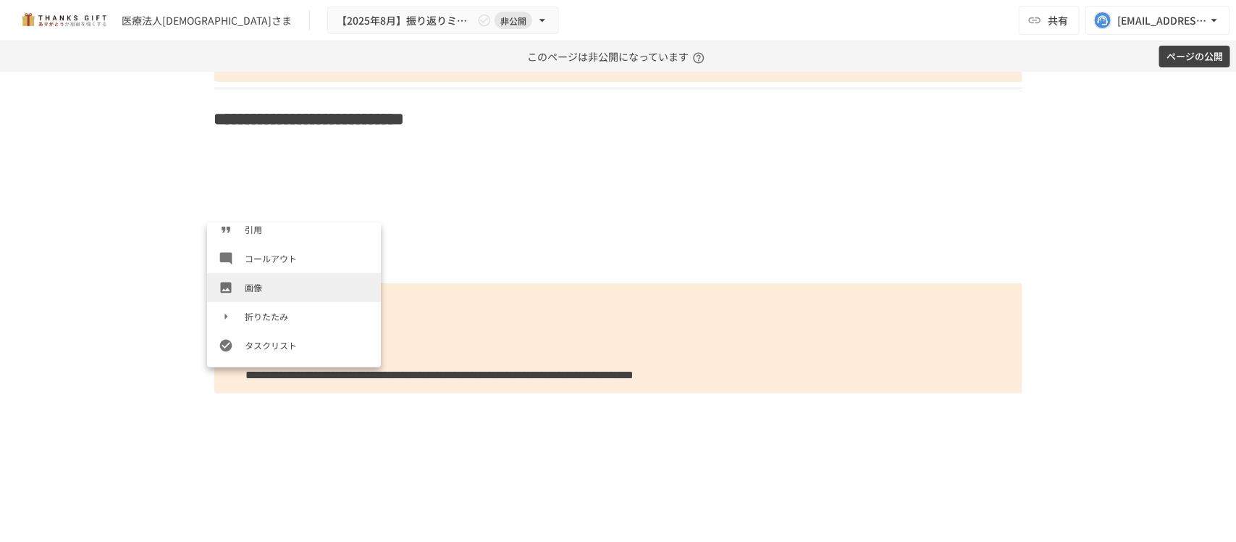
scroll to position [246, 0]
click at [282, 291] on li "画像" at bounding box center [294, 280] width 174 height 29
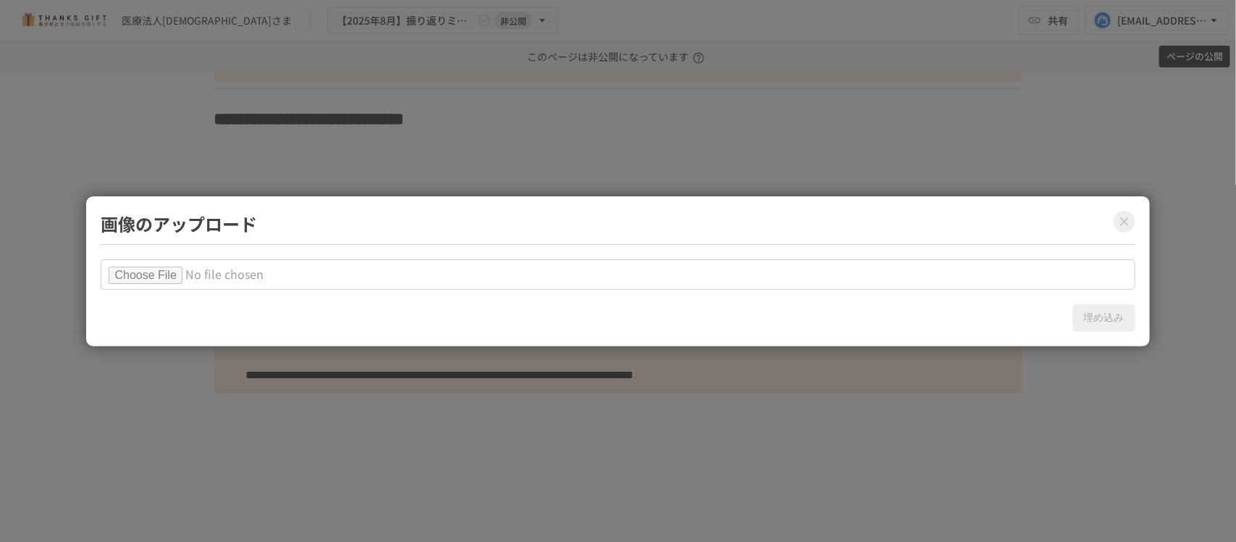
click at [170, 266] on input "file" at bounding box center [618, 274] width 1034 height 30
type input "**********"
click at [1103, 320] on button "埋め込み" at bounding box center [1104, 318] width 62 height 28
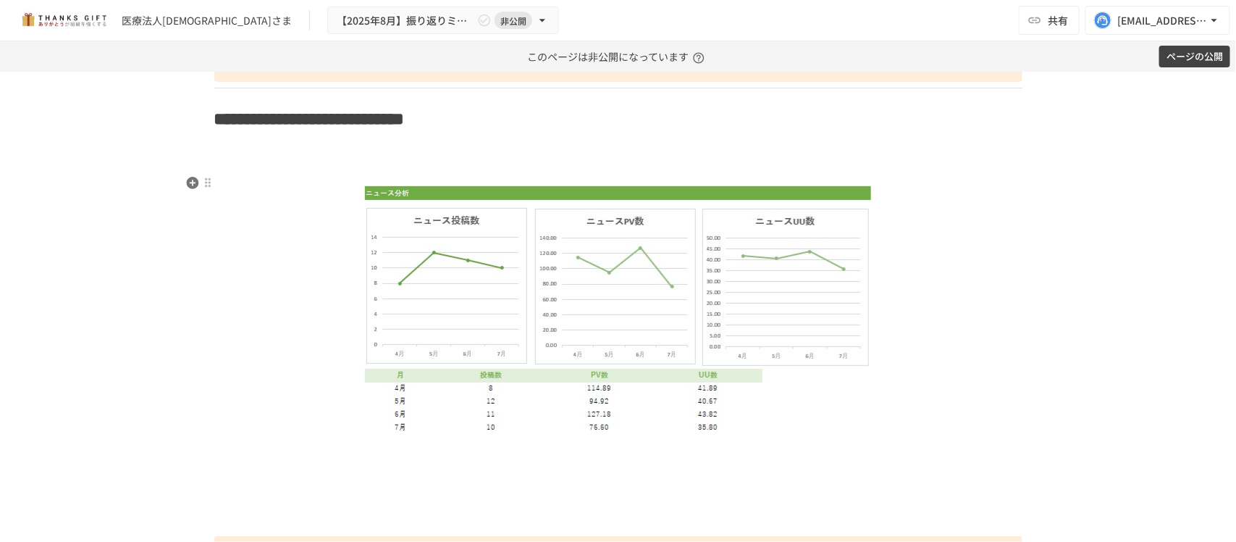
click at [693, 178] on h2 at bounding box center [618, 163] width 808 height 29
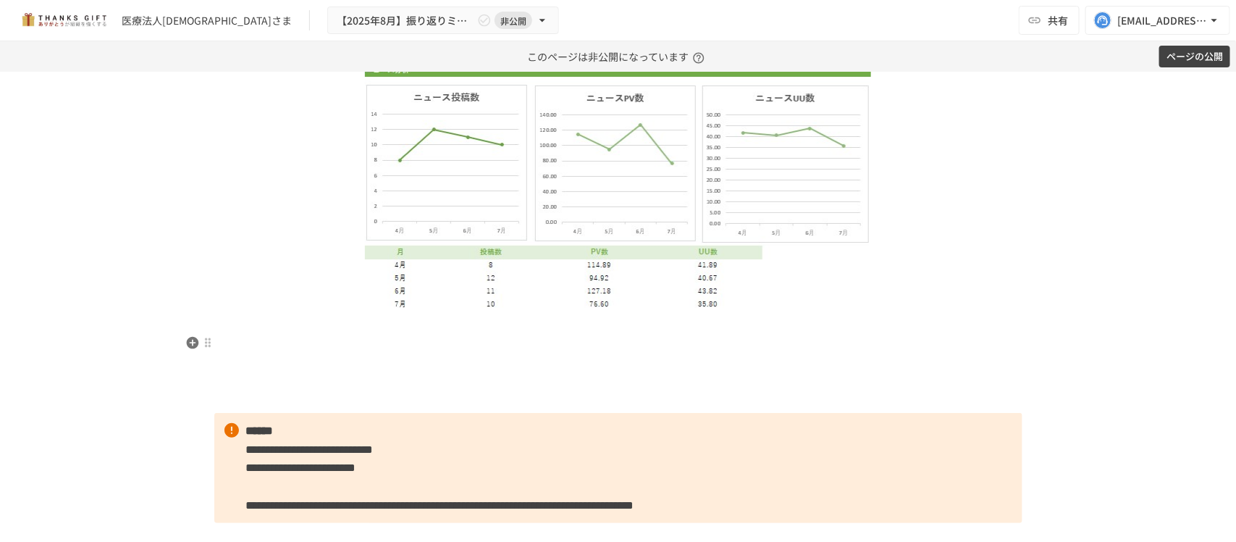
scroll to position [3258, 0]
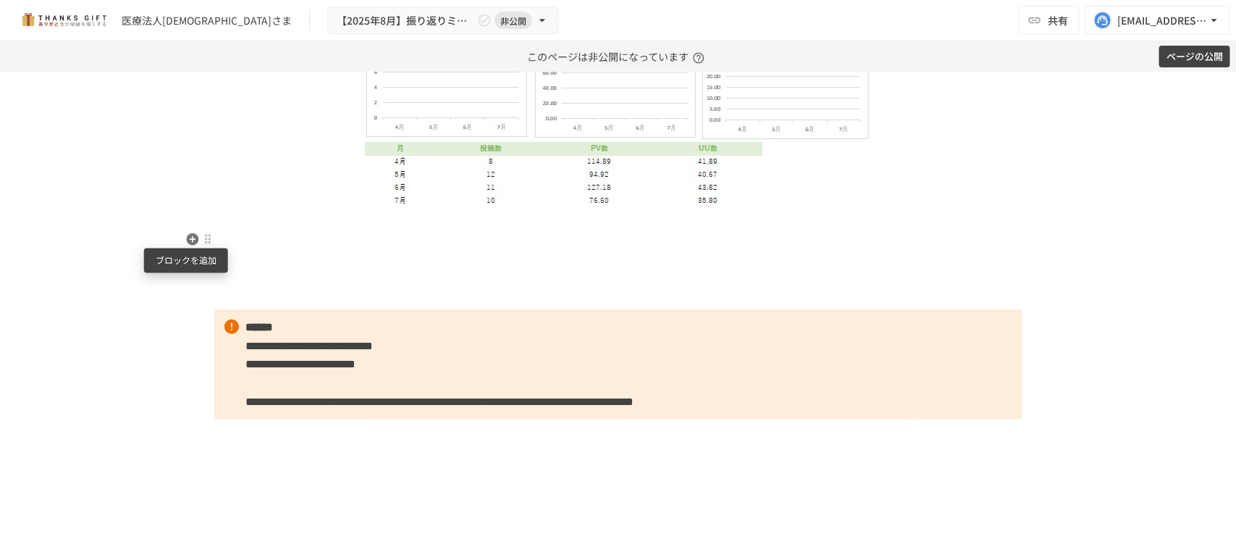
click at [189, 243] on icon "button" at bounding box center [192, 239] width 12 height 12
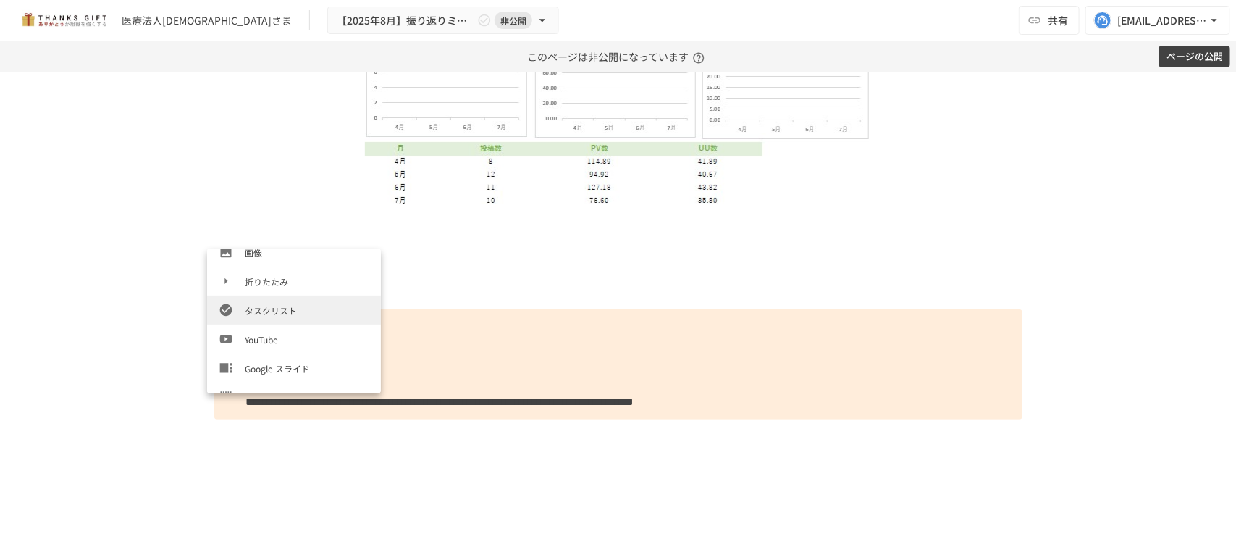
scroll to position [301, 0]
click at [270, 255] on span "画像" at bounding box center [307, 252] width 125 height 14
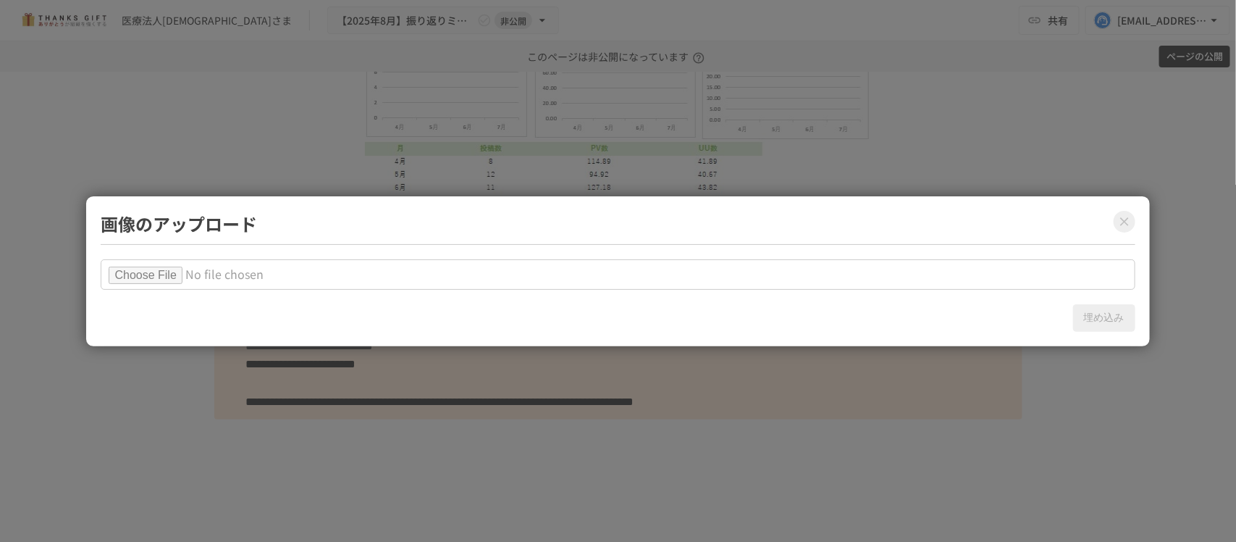
click at [190, 275] on input "file" at bounding box center [618, 274] width 1034 height 30
type input "**********"
click at [1108, 316] on button "埋め込み" at bounding box center [1104, 318] width 62 height 28
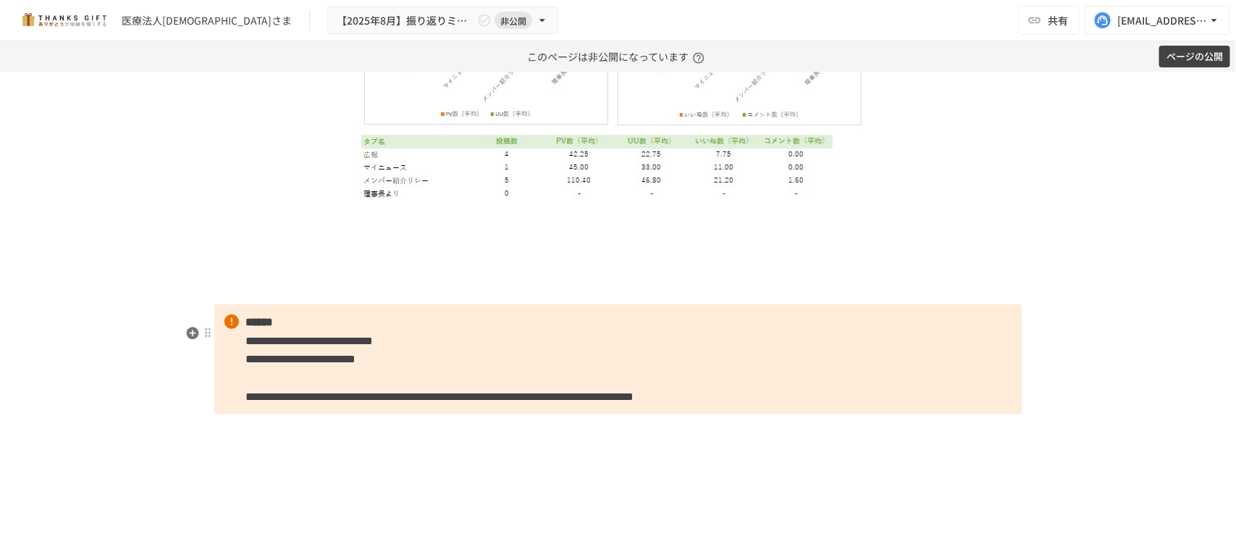
scroll to position [3529, 0]
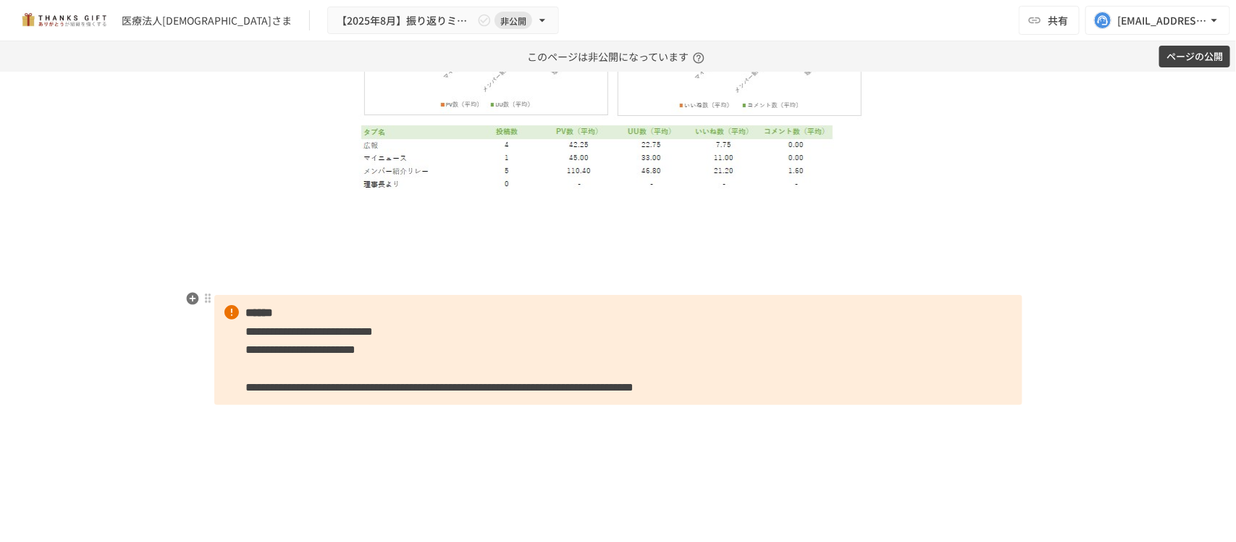
click at [527, 289] on p at bounding box center [618, 279] width 808 height 19
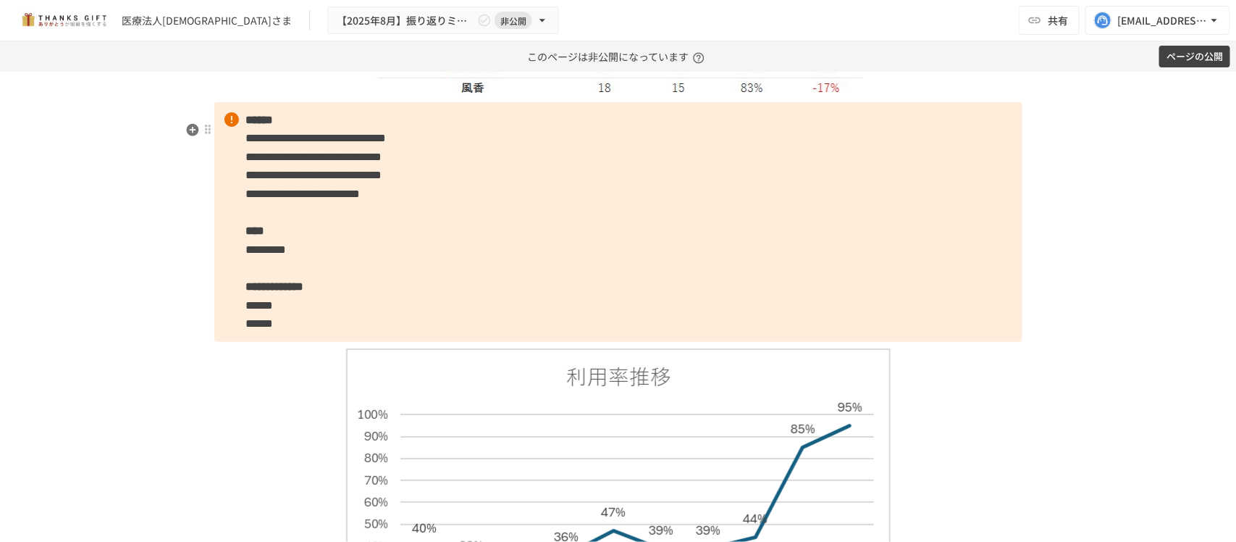
scroll to position [1357, 0]
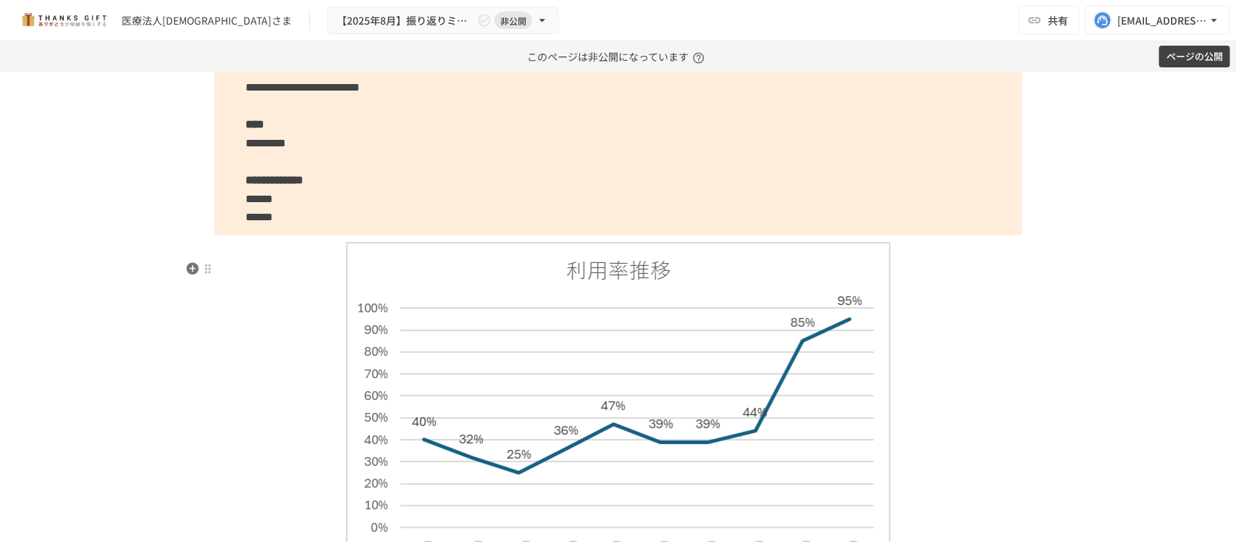
click at [425, 376] on img at bounding box center [618, 405] width 544 height 327
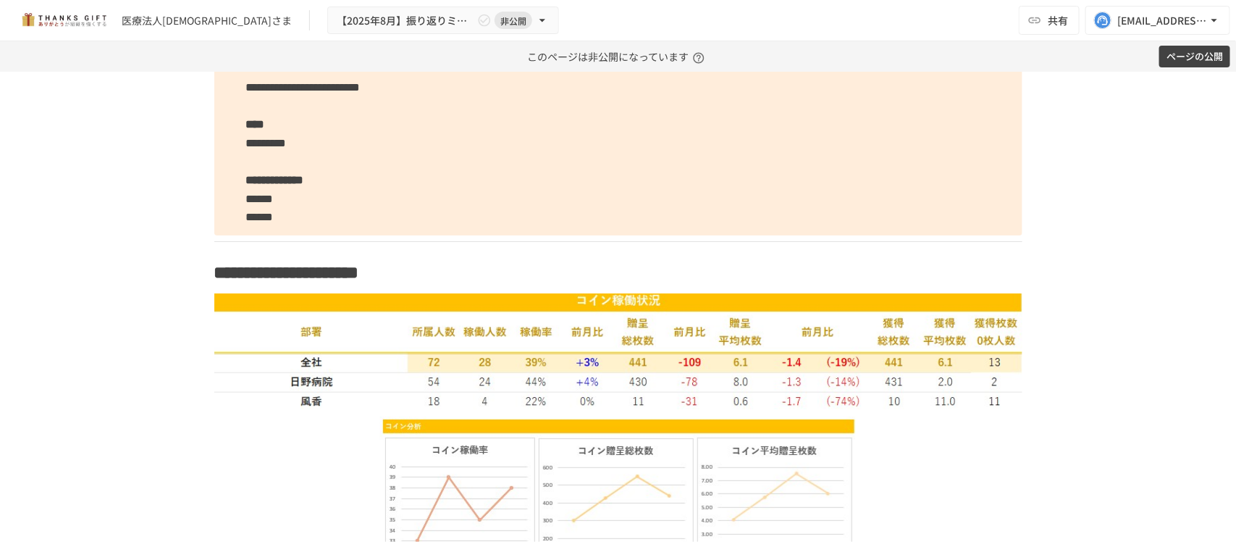
click at [409, 235] on p "**********" at bounding box center [618, 116] width 808 height 240
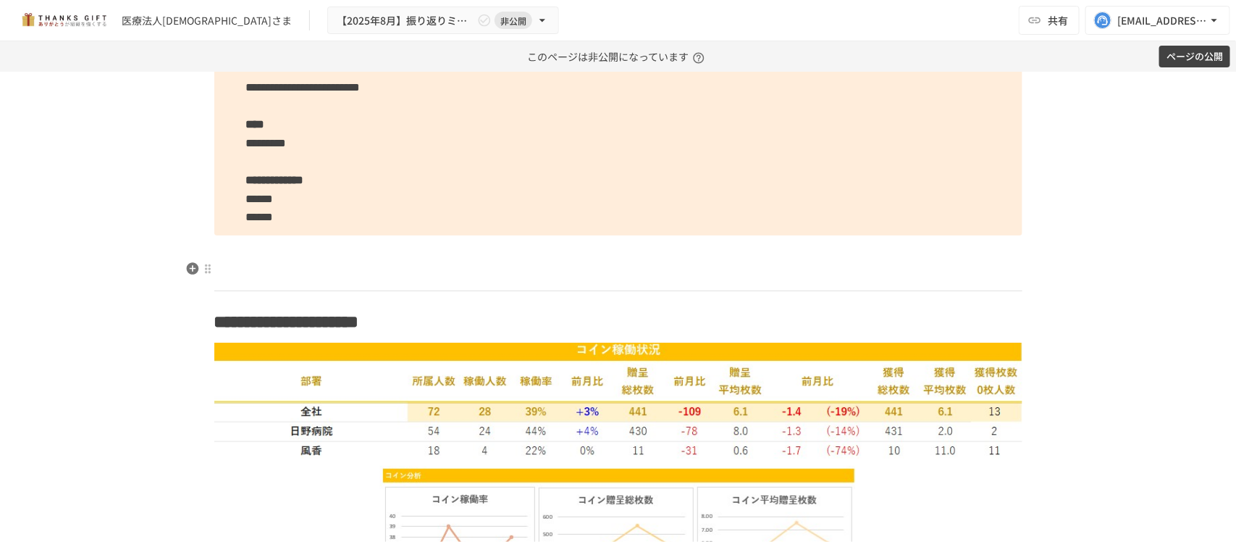
click at [418, 260] on p at bounding box center [618, 250] width 808 height 19
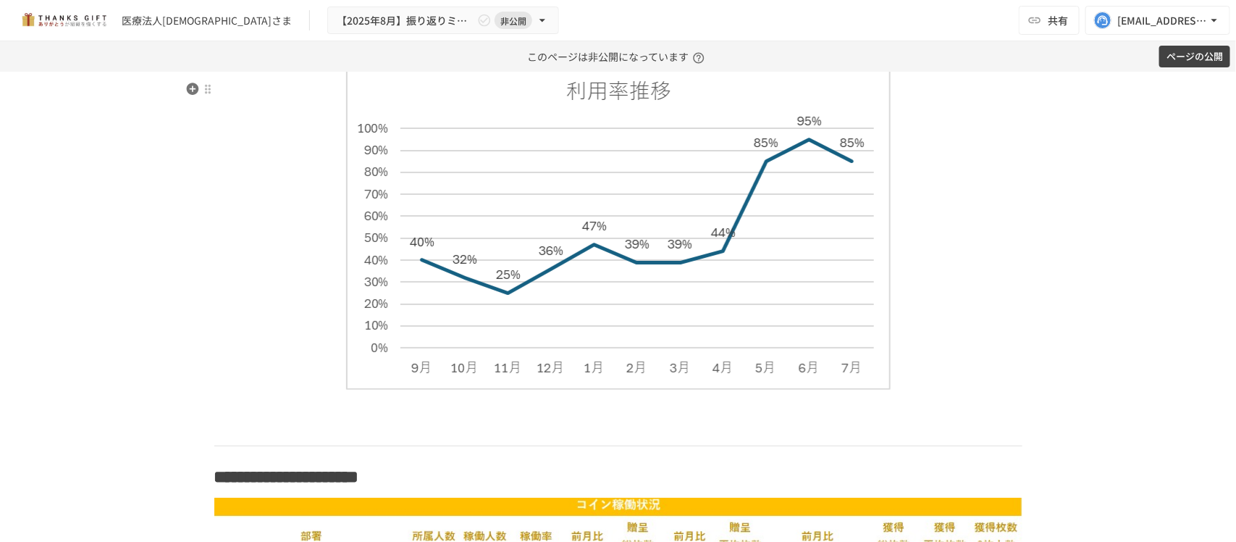
scroll to position [1538, 0]
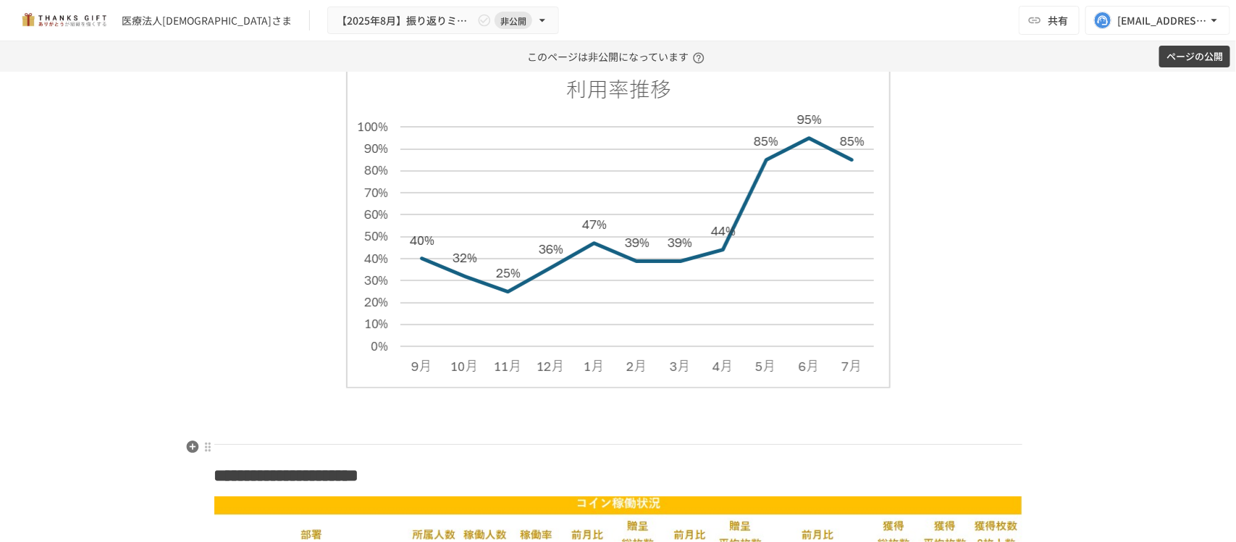
click at [391, 438] on p at bounding box center [618, 428] width 808 height 19
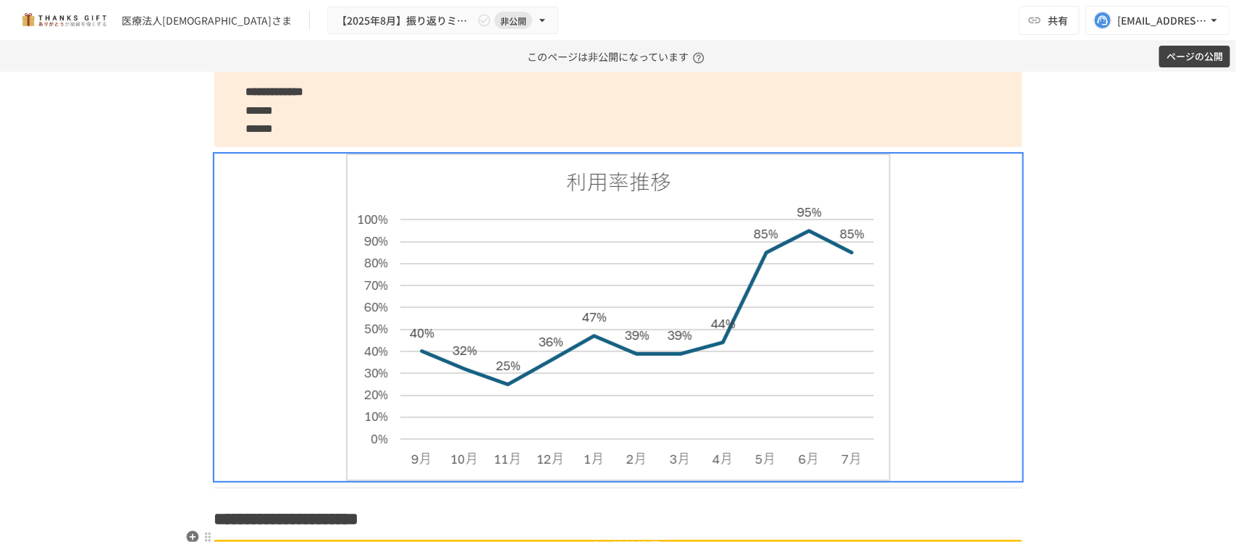
scroll to position [1267, 0]
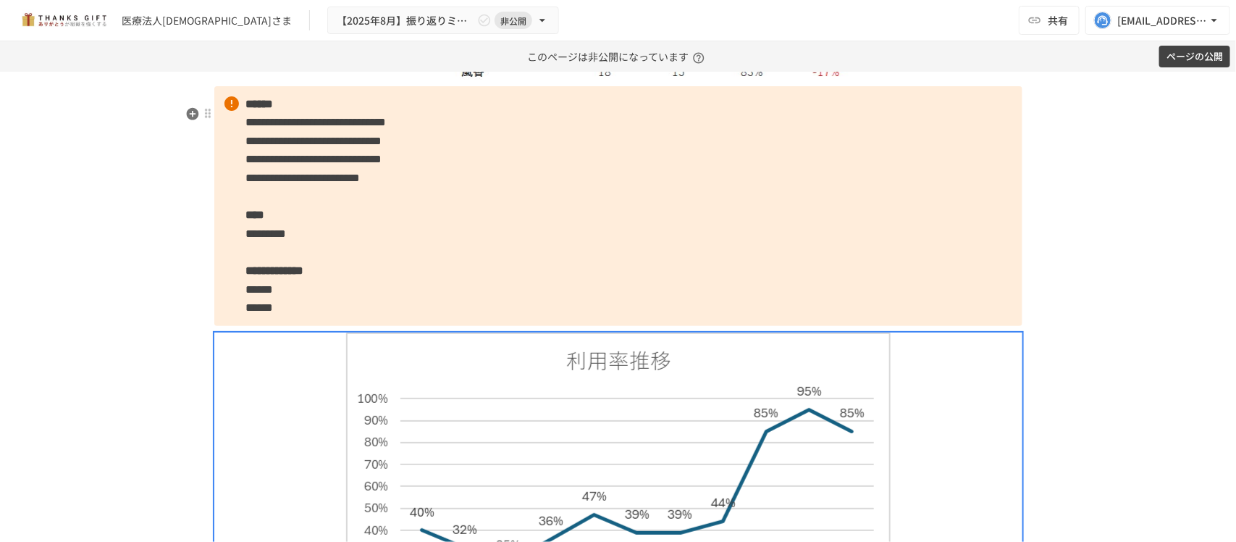
click at [420, 320] on p "**********" at bounding box center [618, 206] width 808 height 240
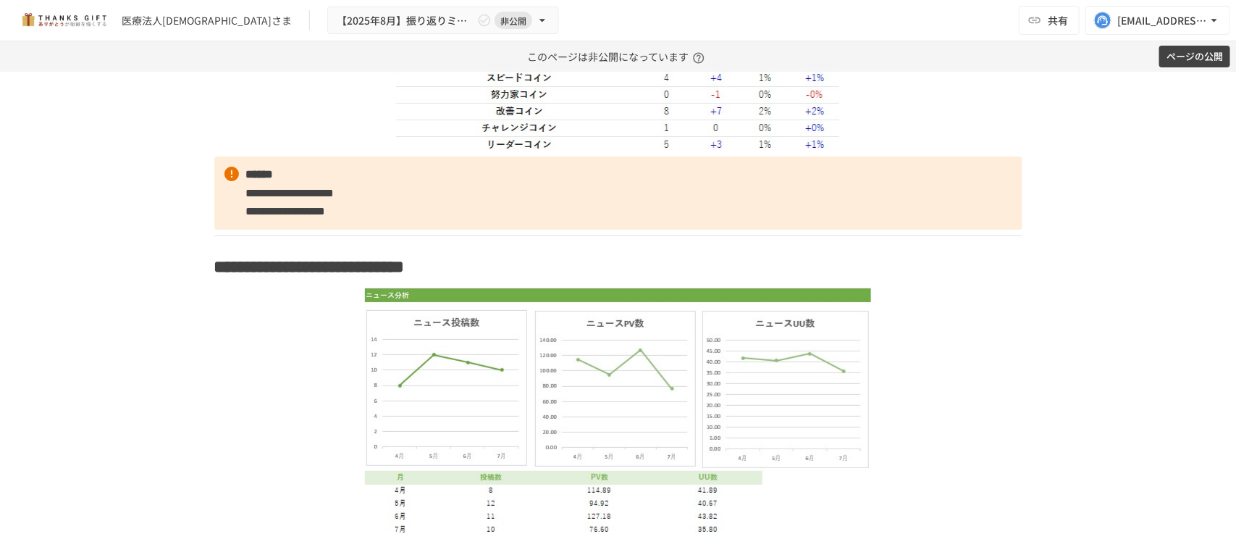
scroll to position [3167, 0]
